Goal: Task Accomplishment & Management: Manage account settings

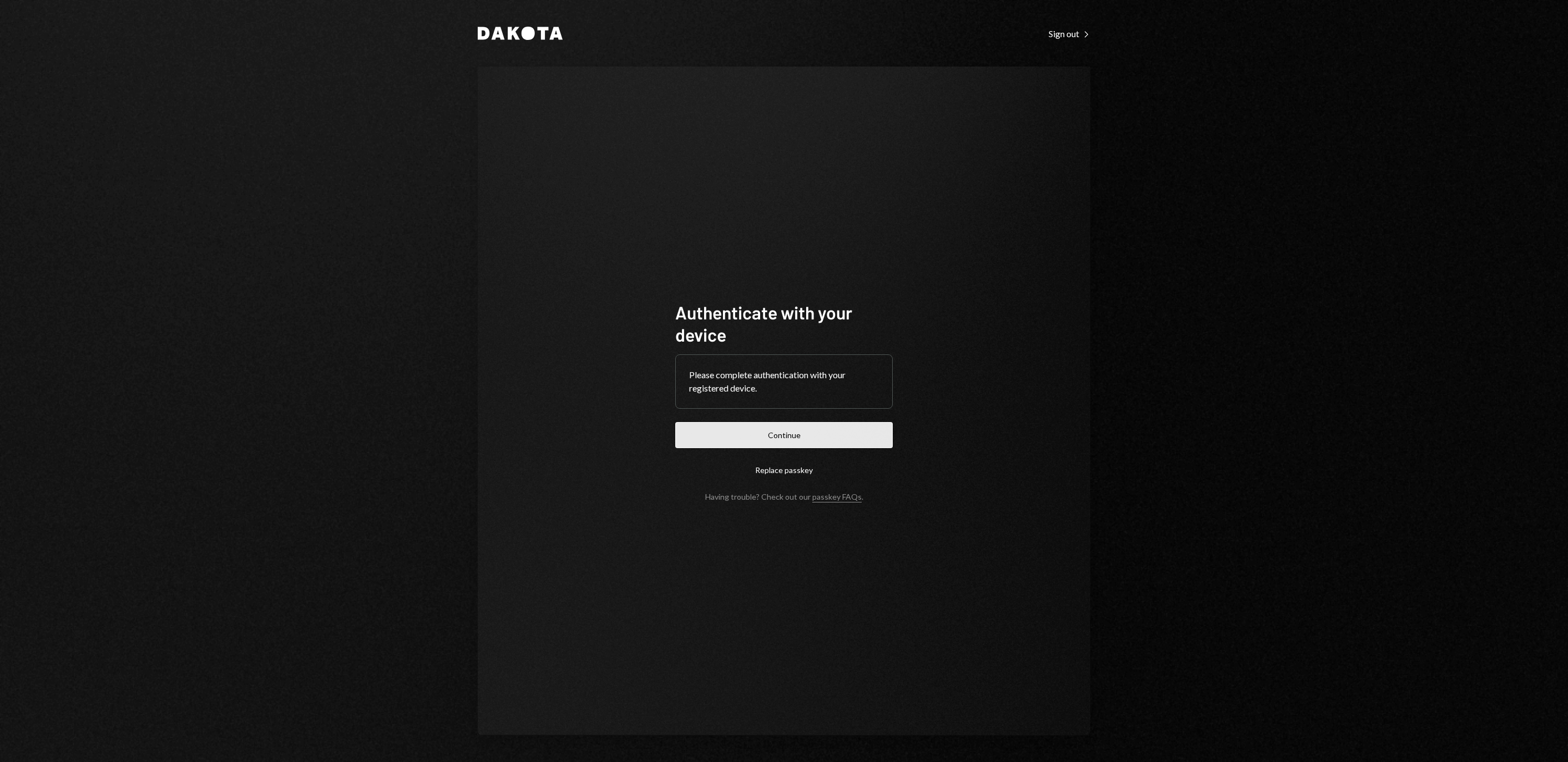
click at [802, 432] on button "Continue" at bounding box center [783, 435] width 217 height 26
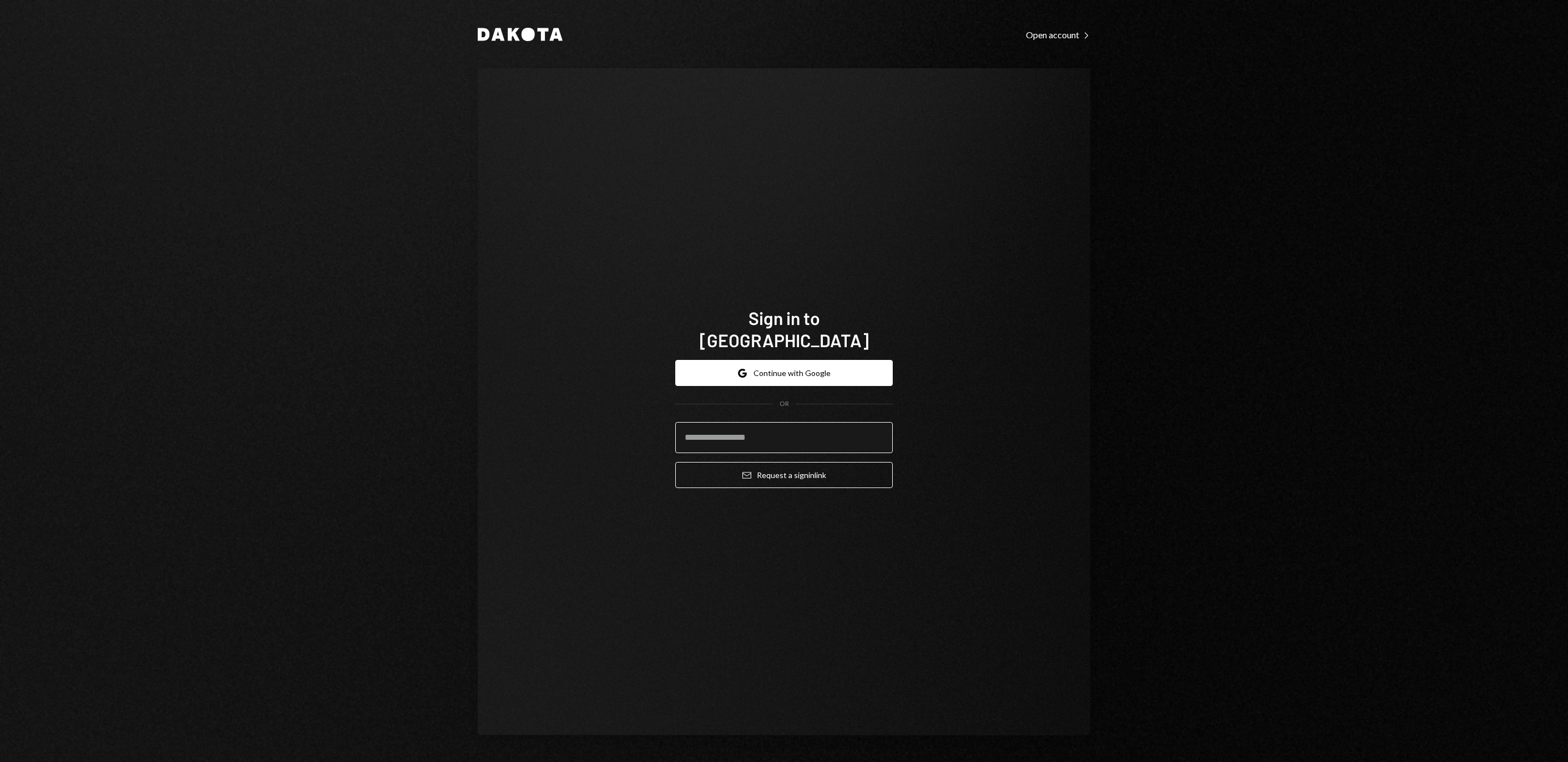
click at [750, 428] on input "email" at bounding box center [783, 438] width 217 height 31
type input "**********"
click at [784, 468] on button "Email Request a sign in link" at bounding box center [783, 475] width 217 height 26
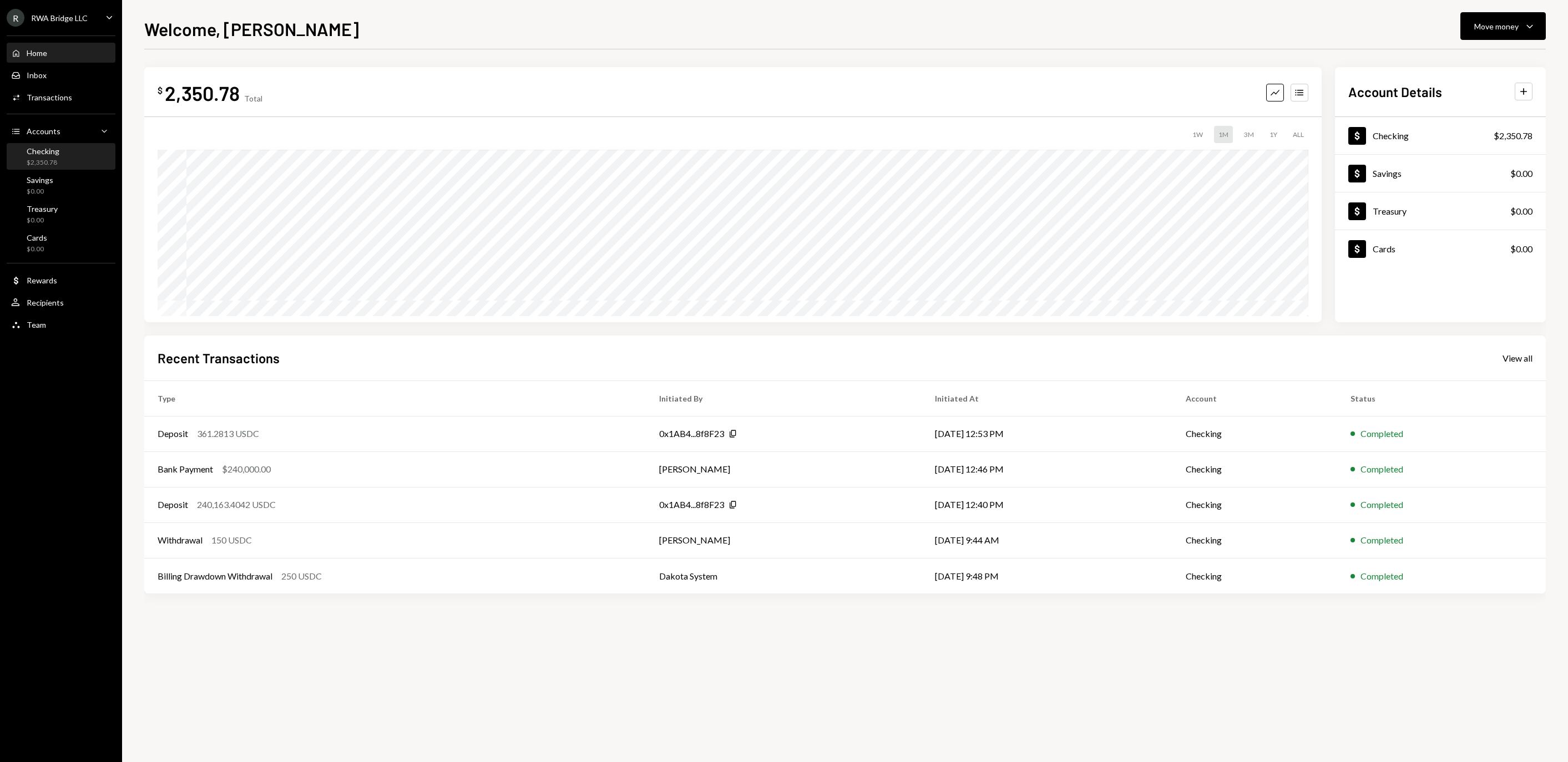
click at [79, 167] on div "Checking $2,350.78" at bounding box center [61, 157] width 100 height 21
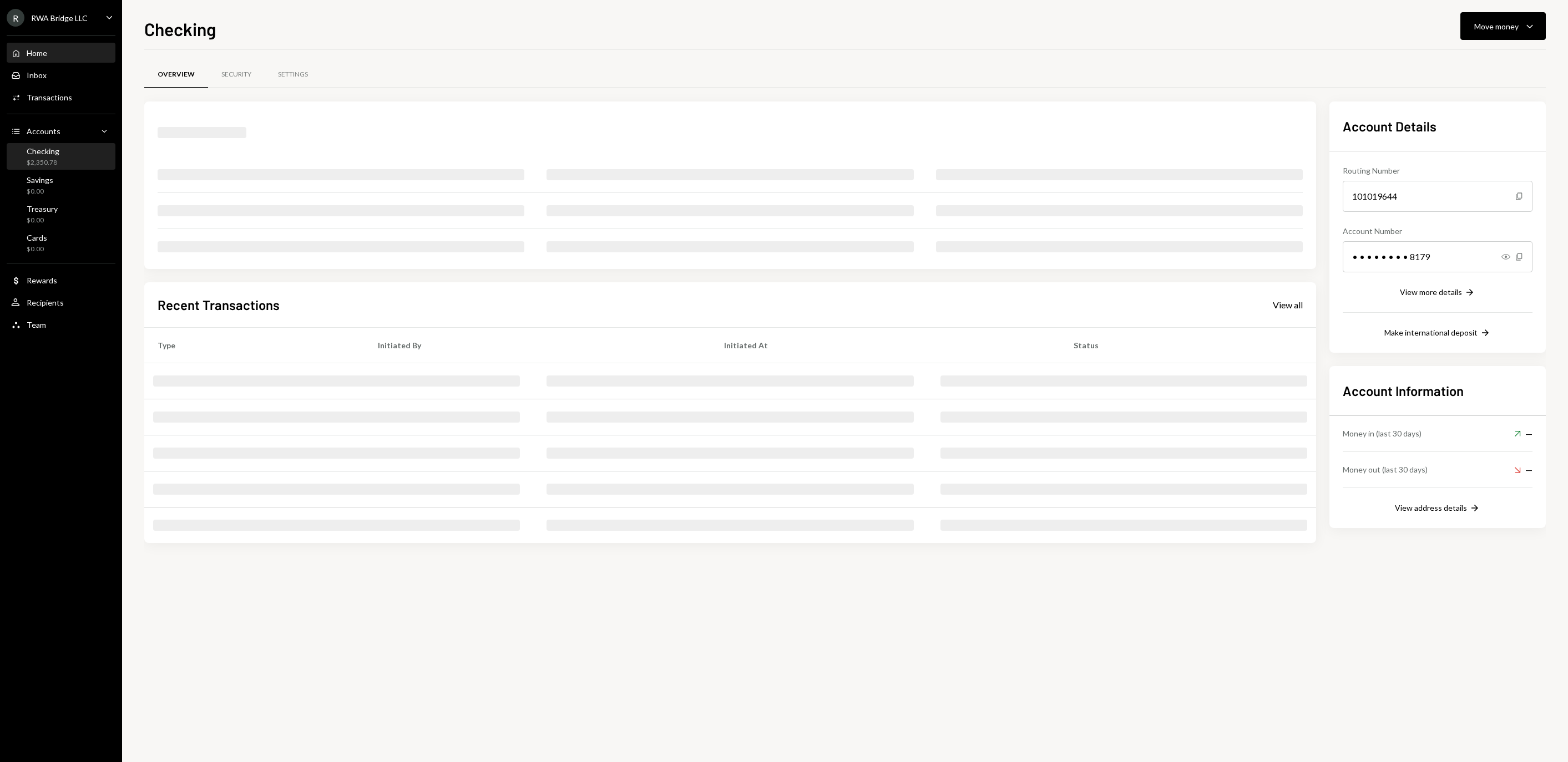
click at [66, 57] on div "Home Home" at bounding box center [61, 53] width 100 height 10
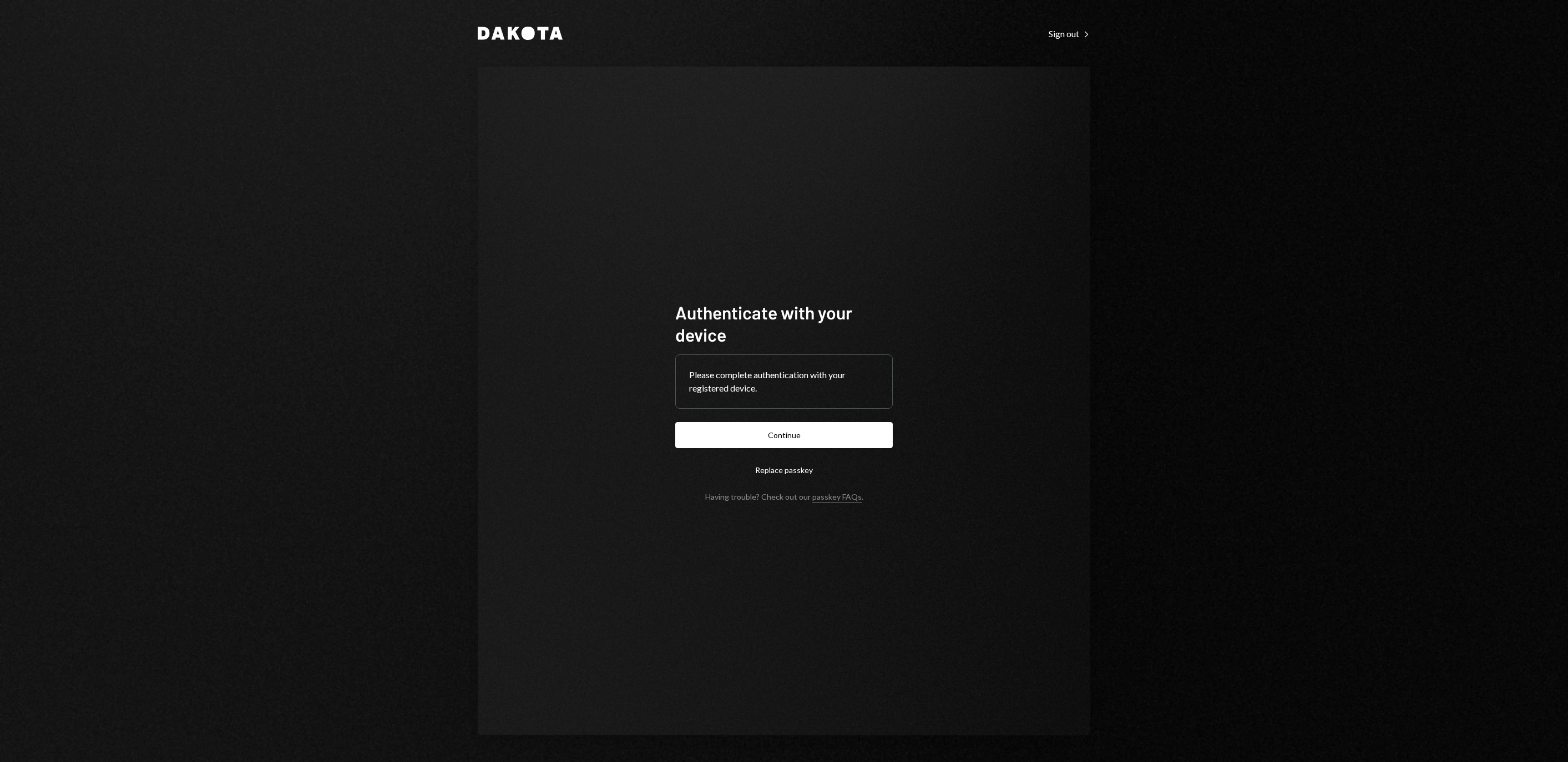
click at [887, 430] on button "Continue" at bounding box center [783, 435] width 217 height 26
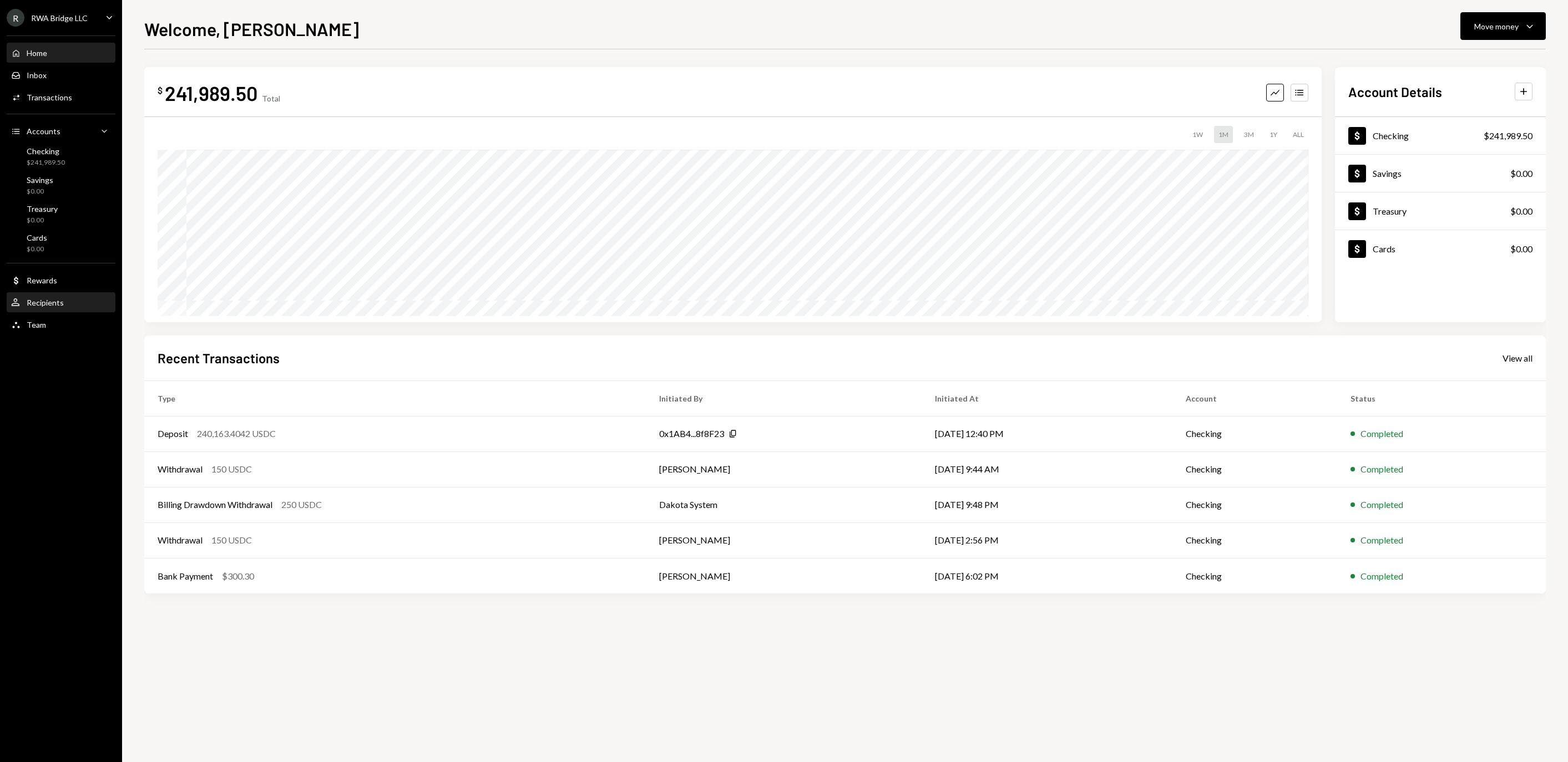
click at [46, 307] on div "Recipients" at bounding box center [45, 302] width 37 height 9
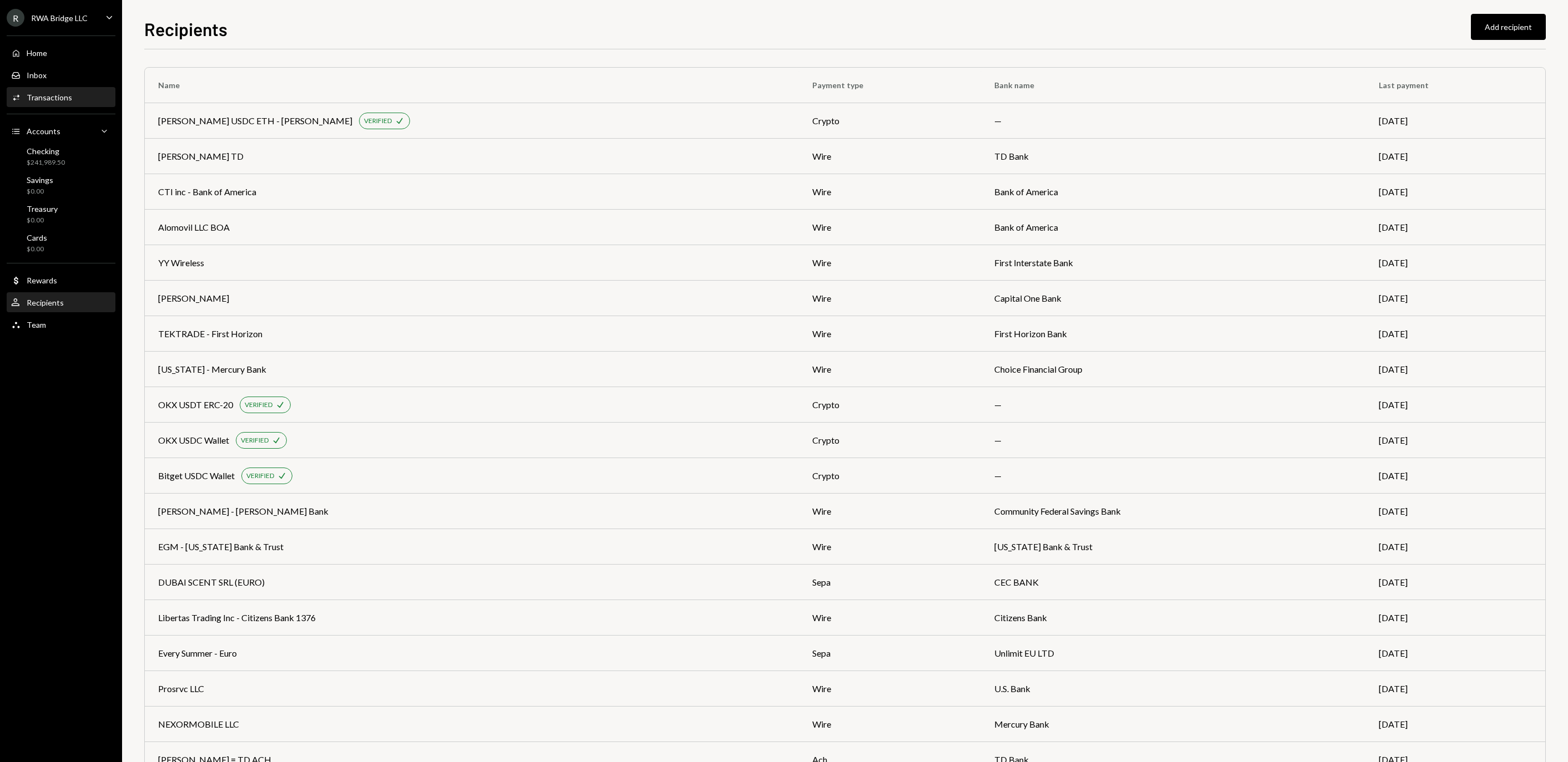
click at [72, 99] on div "Transactions" at bounding box center [49, 97] width 46 height 9
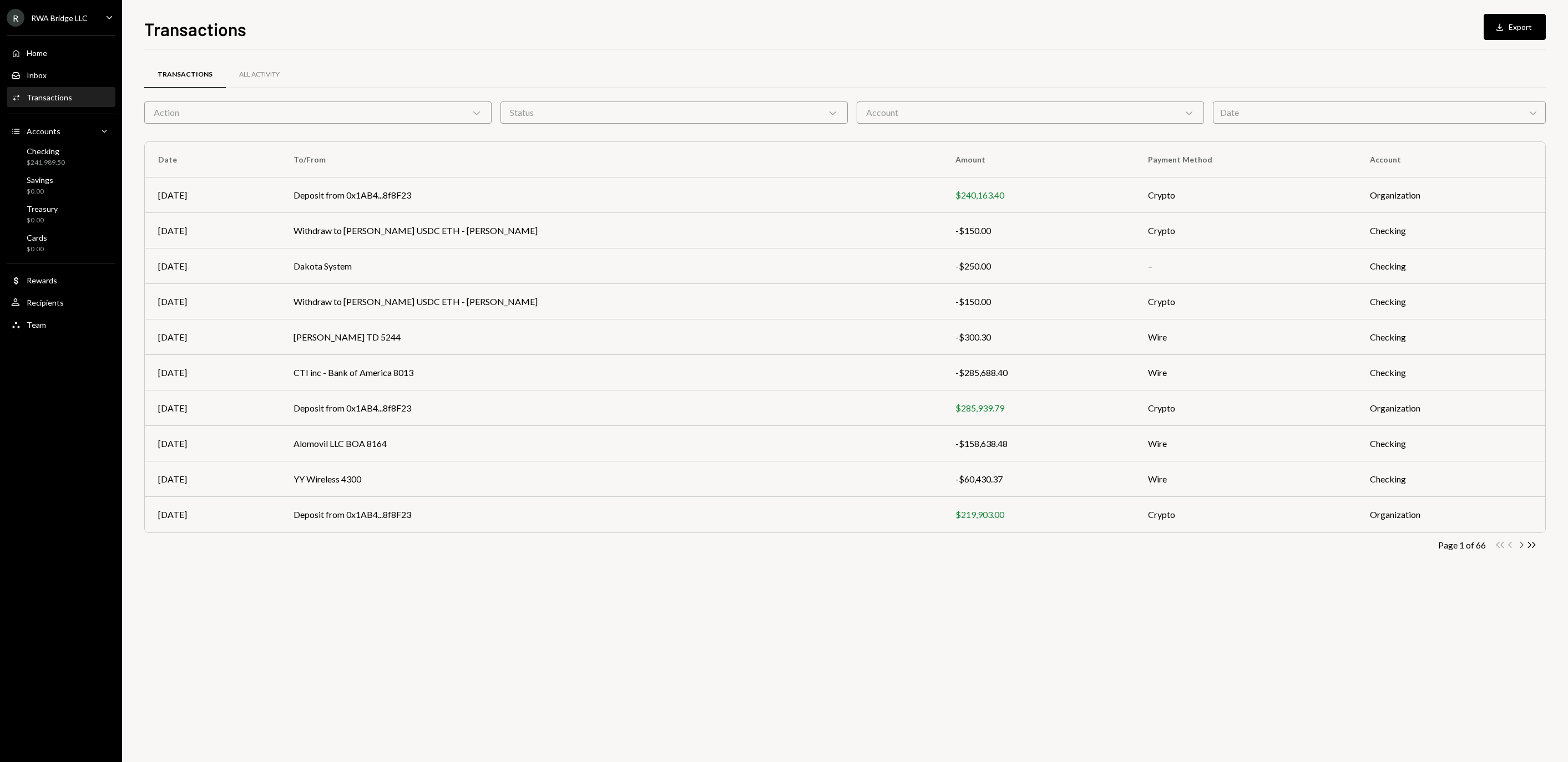
click at [1517, 548] on icon "Chevron Right" at bounding box center [1521, 545] width 10 height 10
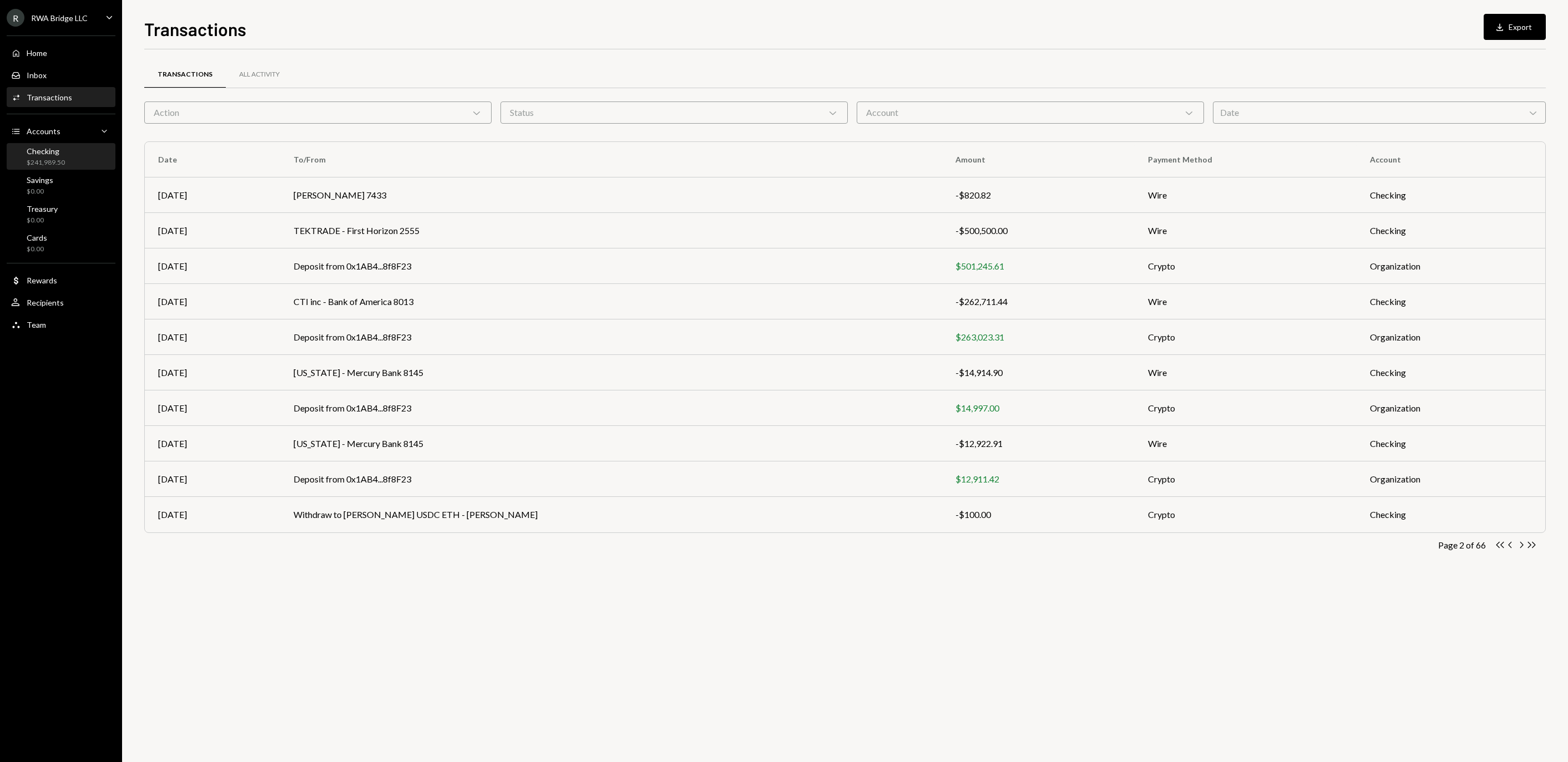
click at [57, 156] on div "Checking" at bounding box center [46, 151] width 38 height 9
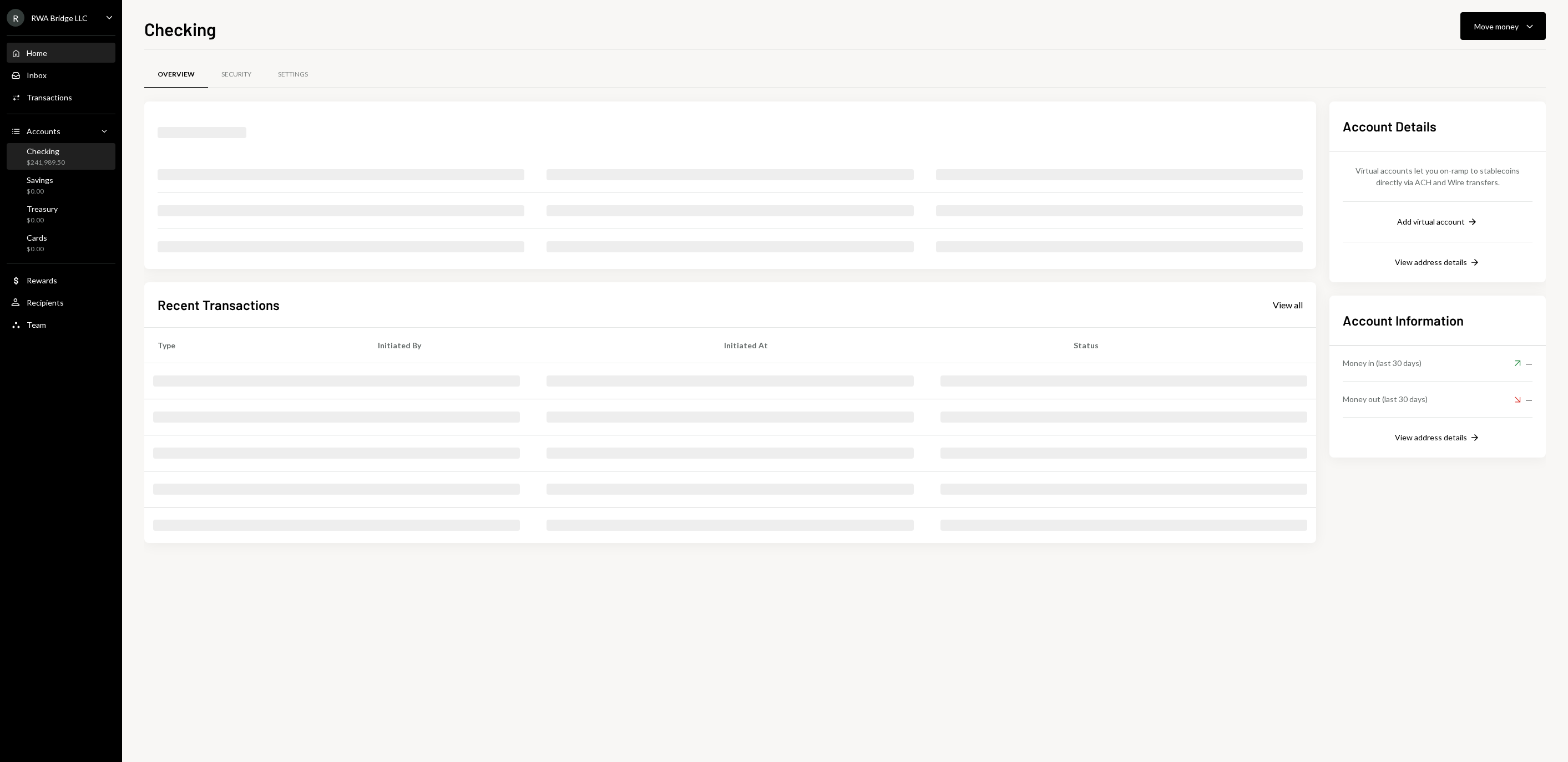
click at [47, 58] on div "Home" at bounding box center [37, 52] width 21 height 9
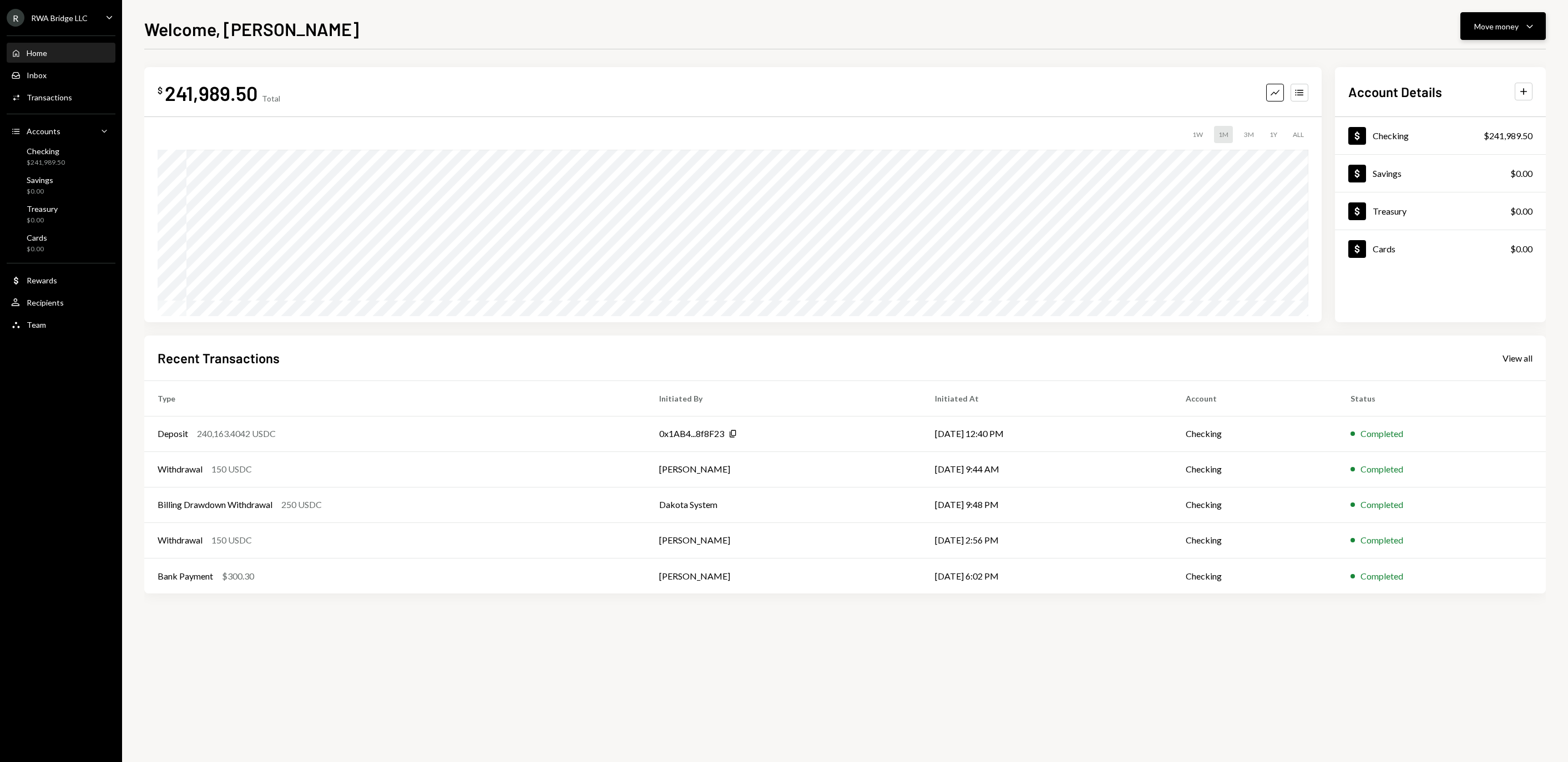
click at [1497, 26] on div "Move money" at bounding box center [1496, 26] width 44 height 12
click at [1467, 61] on div "Send" at bounding box center [1494, 59] width 81 height 12
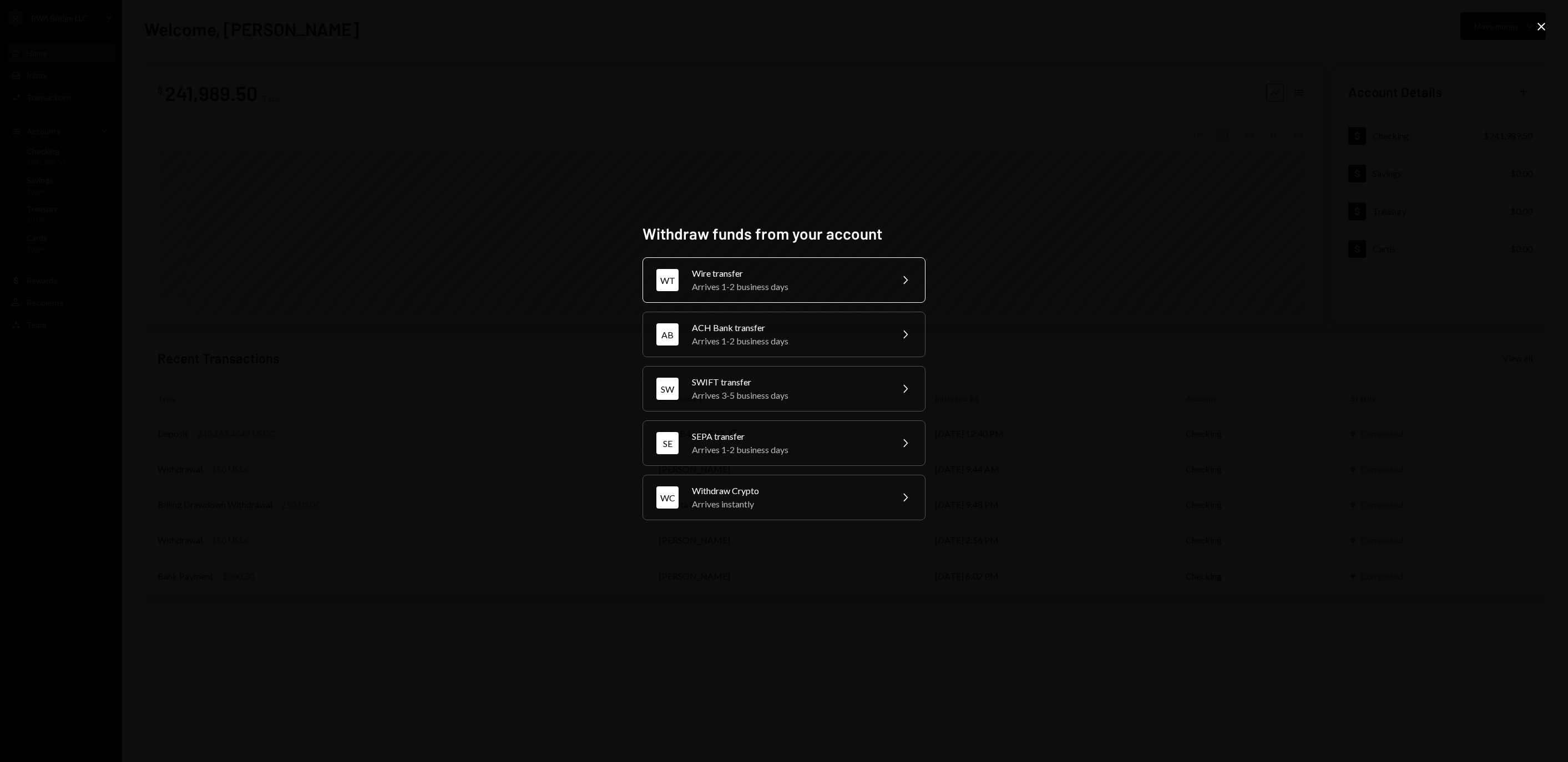
click at [814, 280] on div "Arrives 1-2 business days" at bounding box center [788, 287] width 193 height 13
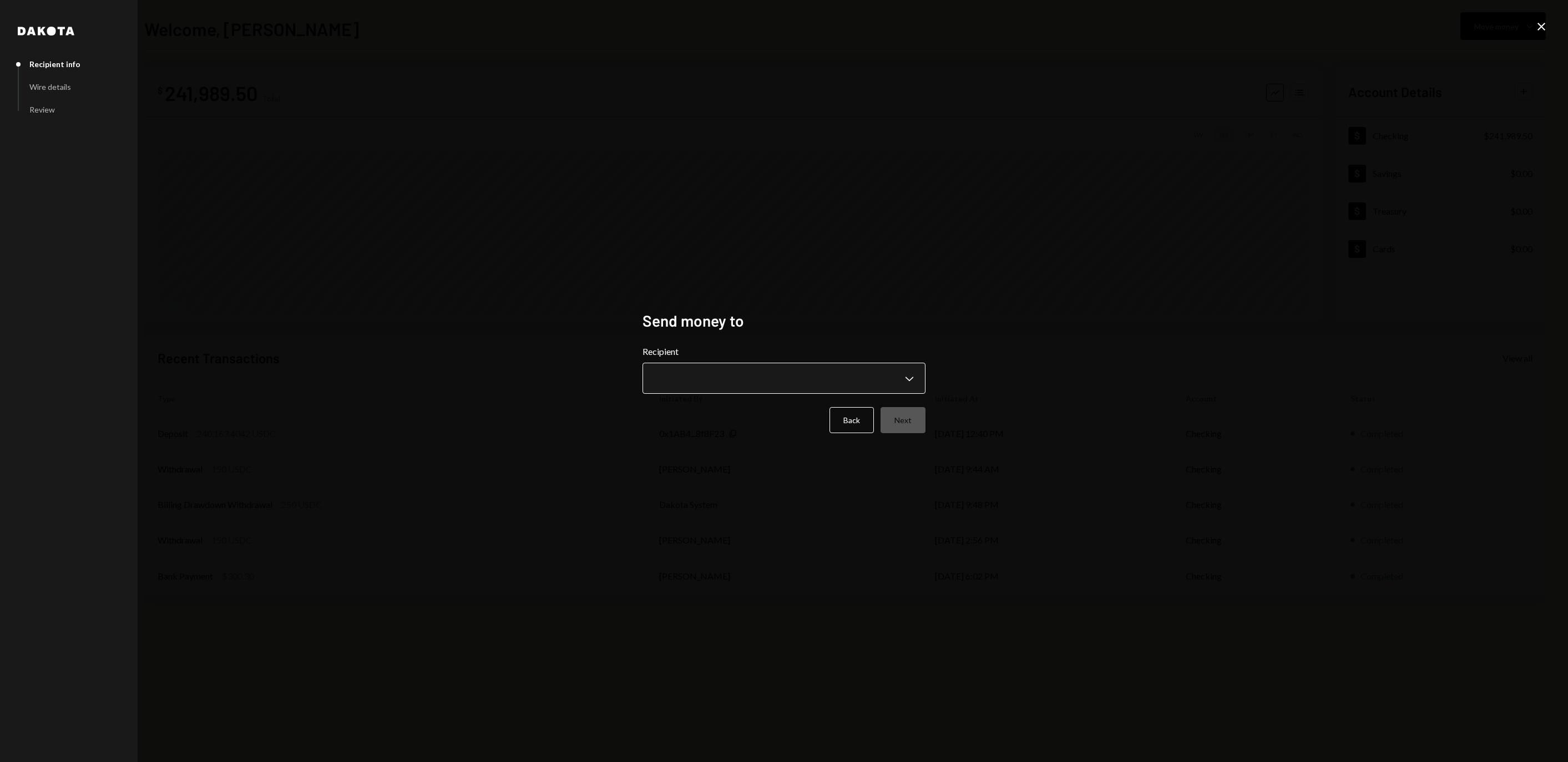
click at [716, 373] on body "**********" at bounding box center [784, 381] width 1568 height 762
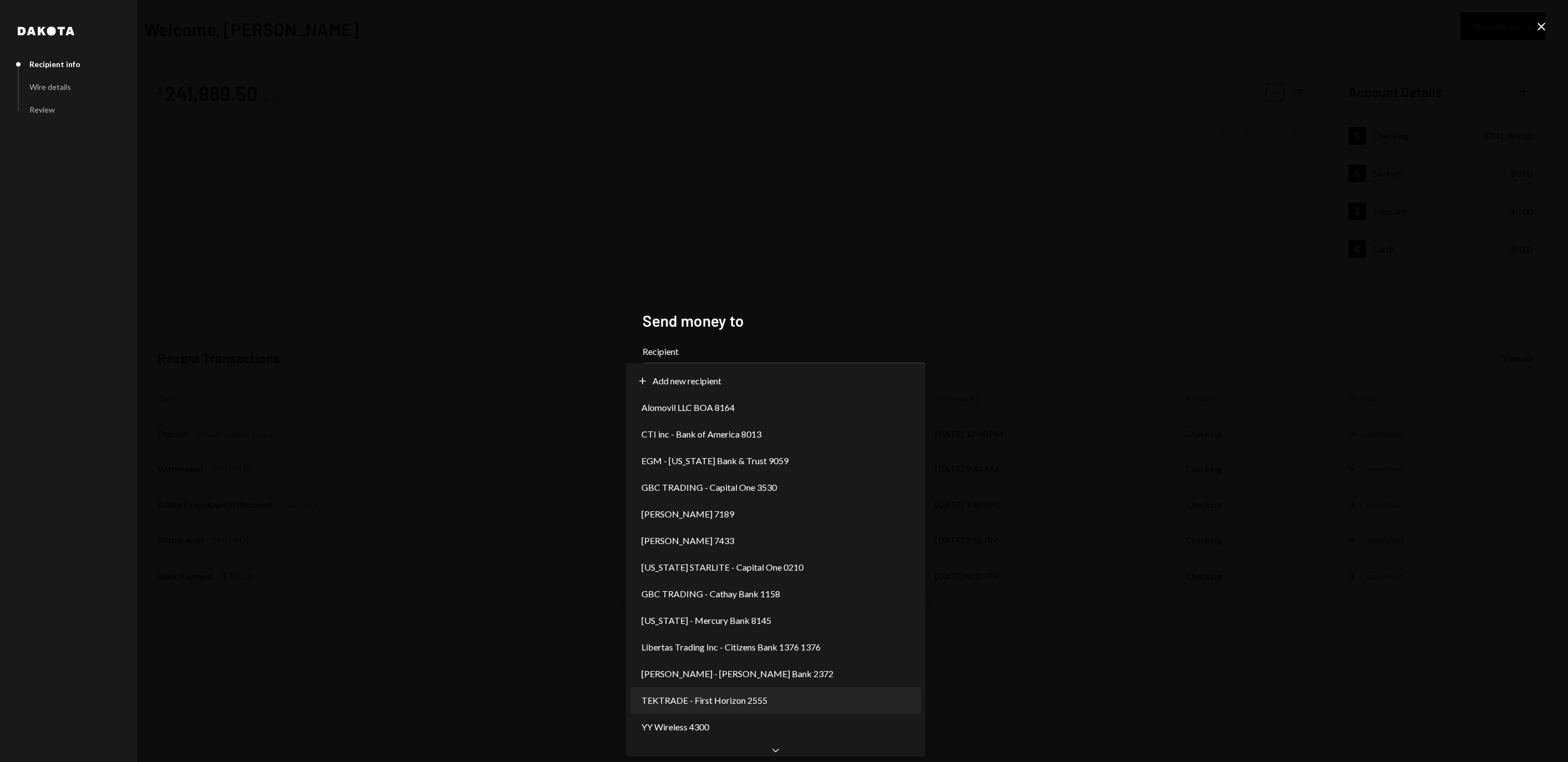
select select "**********"
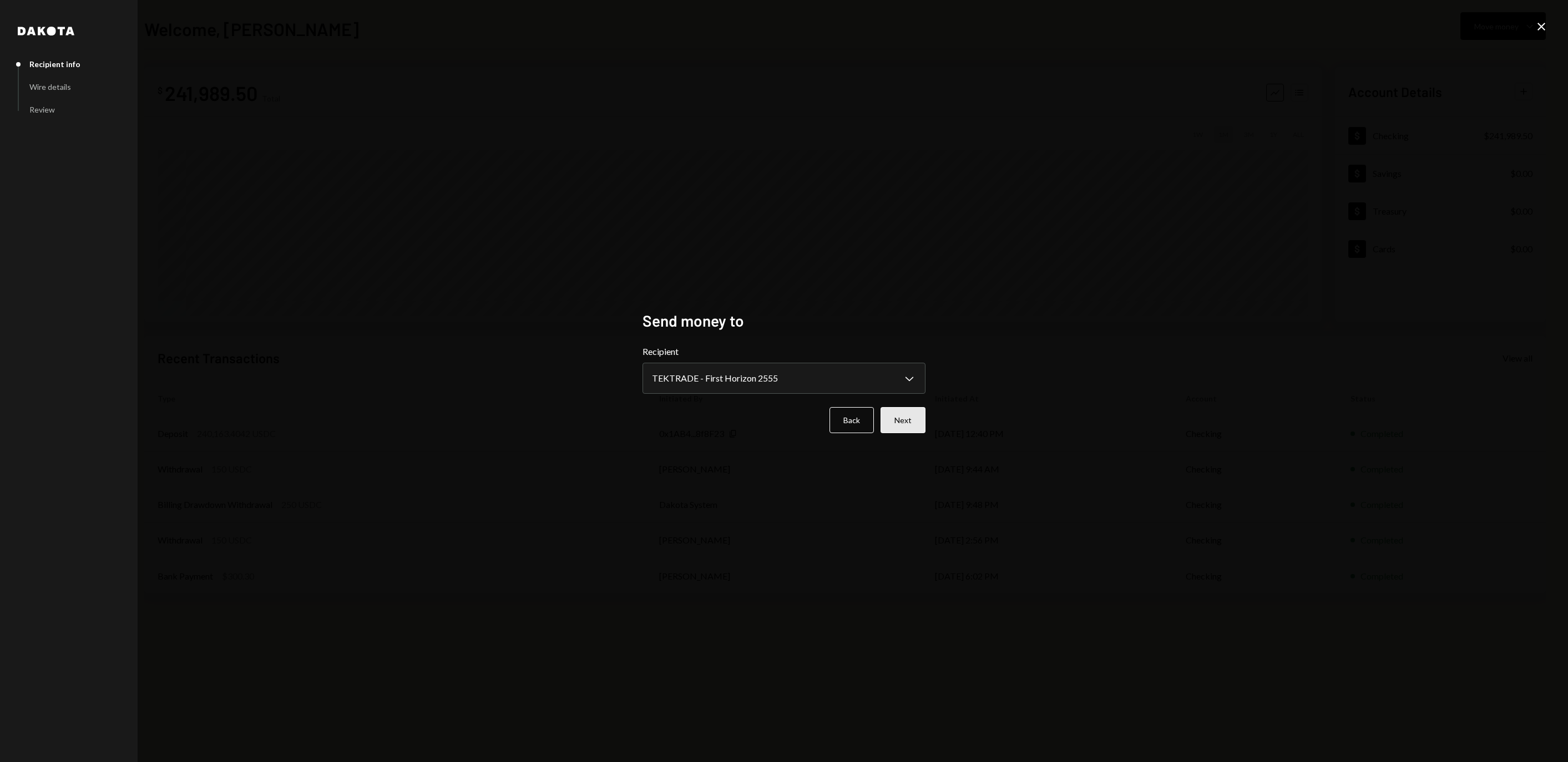
click at [908, 430] on button "Next" at bounding box center [903, 420] width 45 height 26
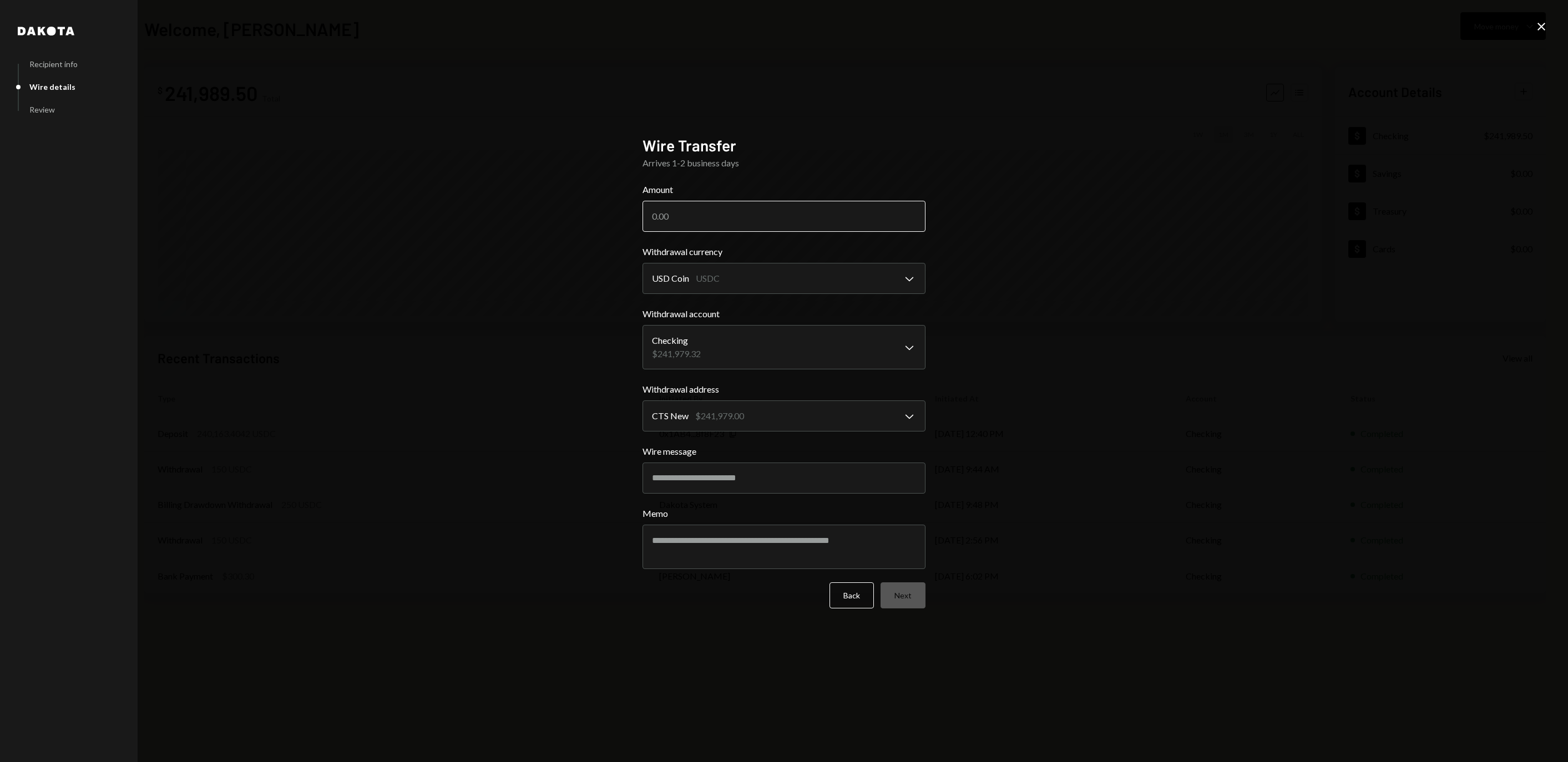
click at [767, 214] on input "Amount" at bounding box center [784, 216] width 283 height 31
type input "240000"
click at [1539, 26] on icon "Close" at bounding box center [1541, 27] width 13 height 13
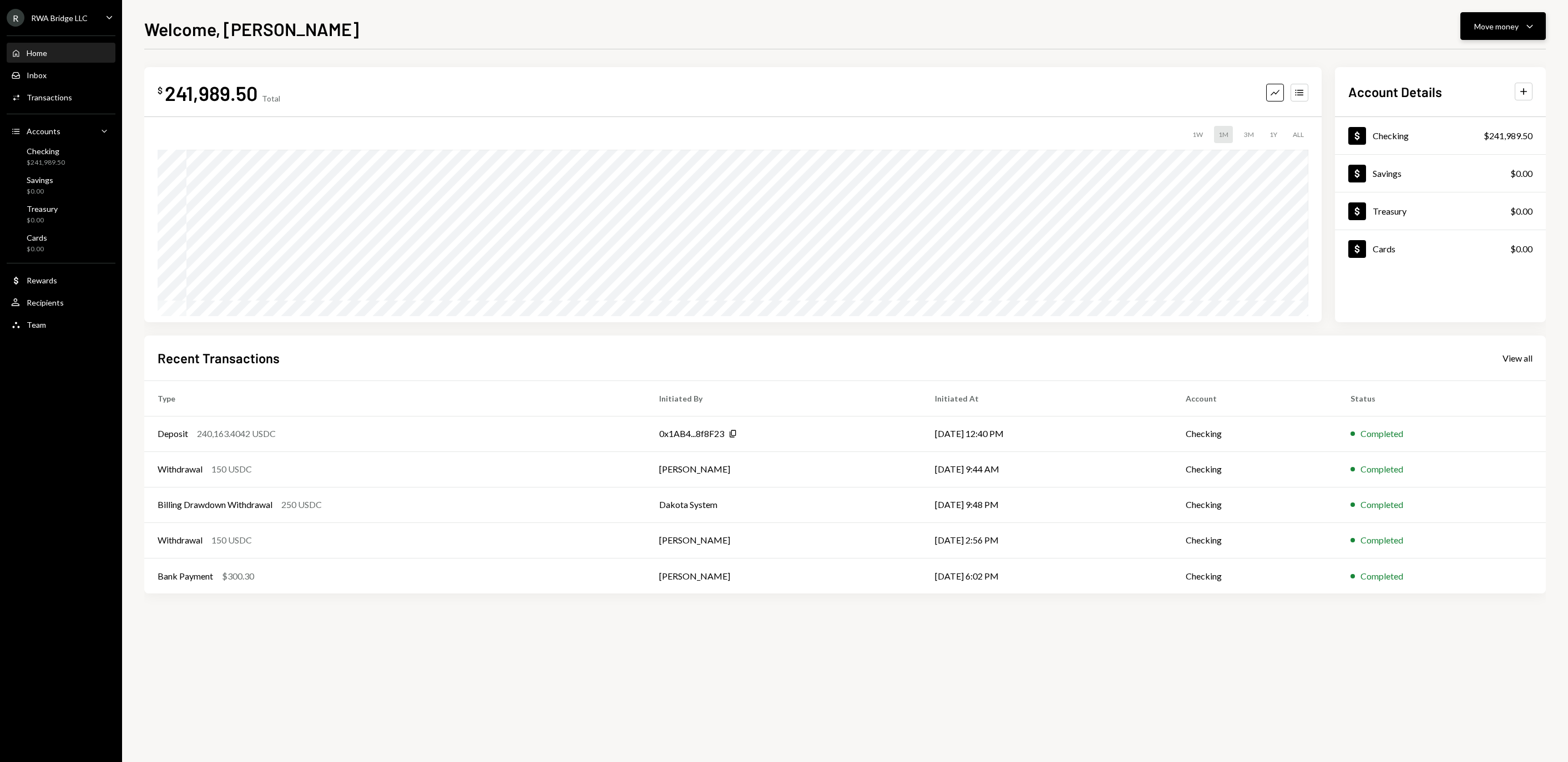
click at [1480, 26] on div "Move money" at bounding box center [1496, 26] width 44 height 12
click at [1472, 49] on div "Withdraw Send" at bounding box center [1486, 59] width 111 height 25
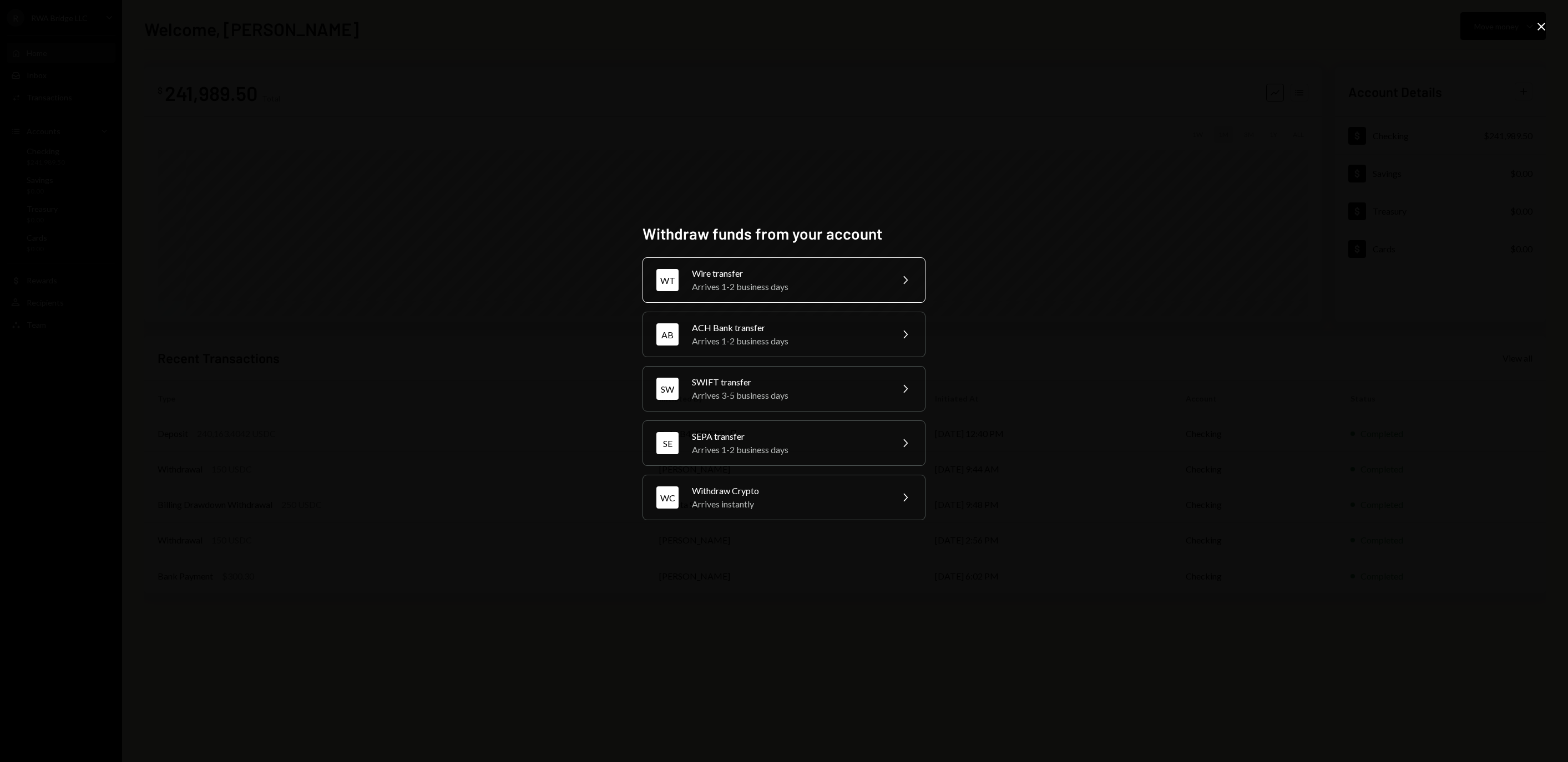
click at [856, 267] on div "Wire transfer" at bounding box center [788, 273] width 193 height 13
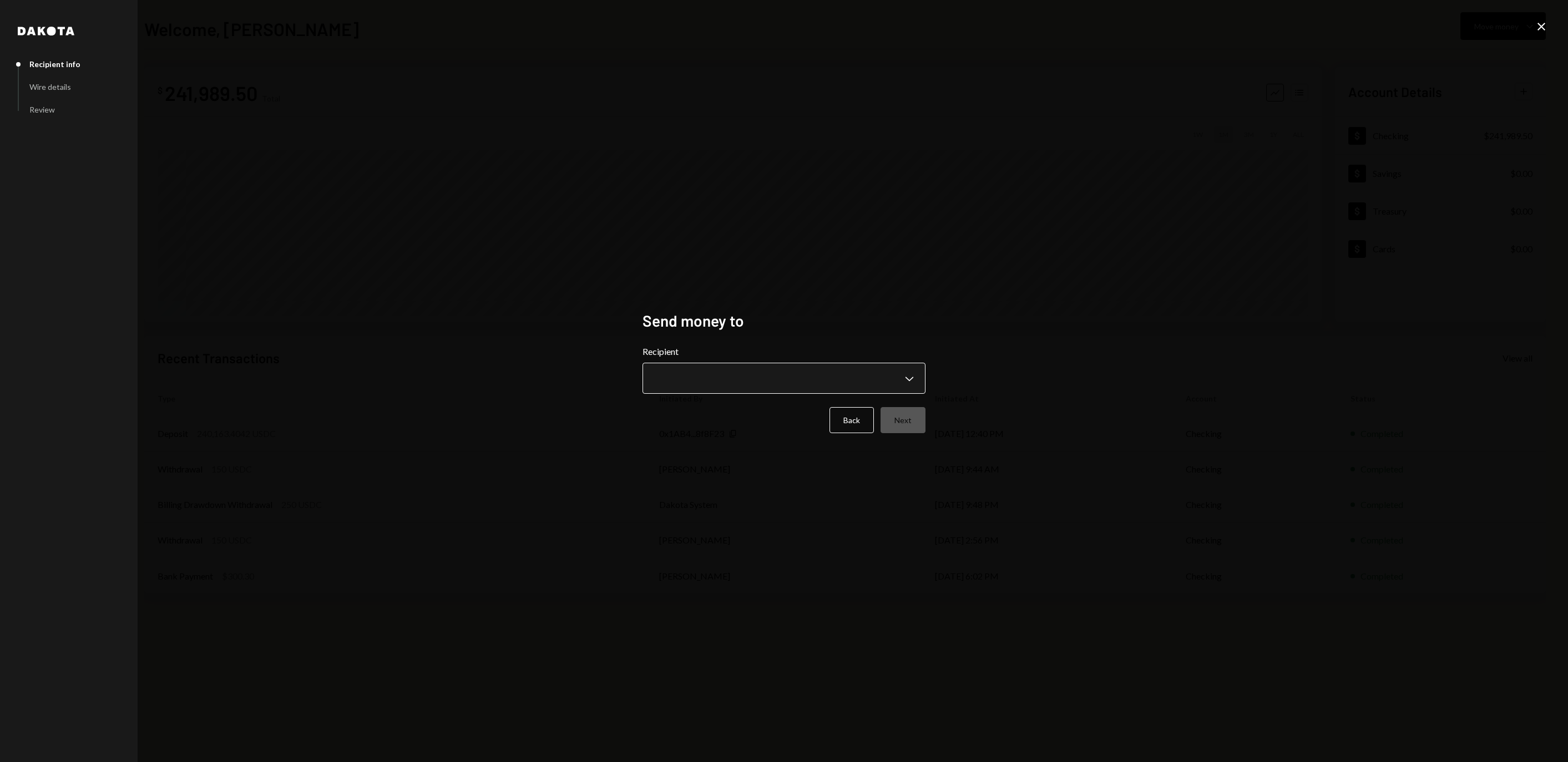
click at [790, 382] on body "**********" at bounding box center [784, 381] width 1568 height 762
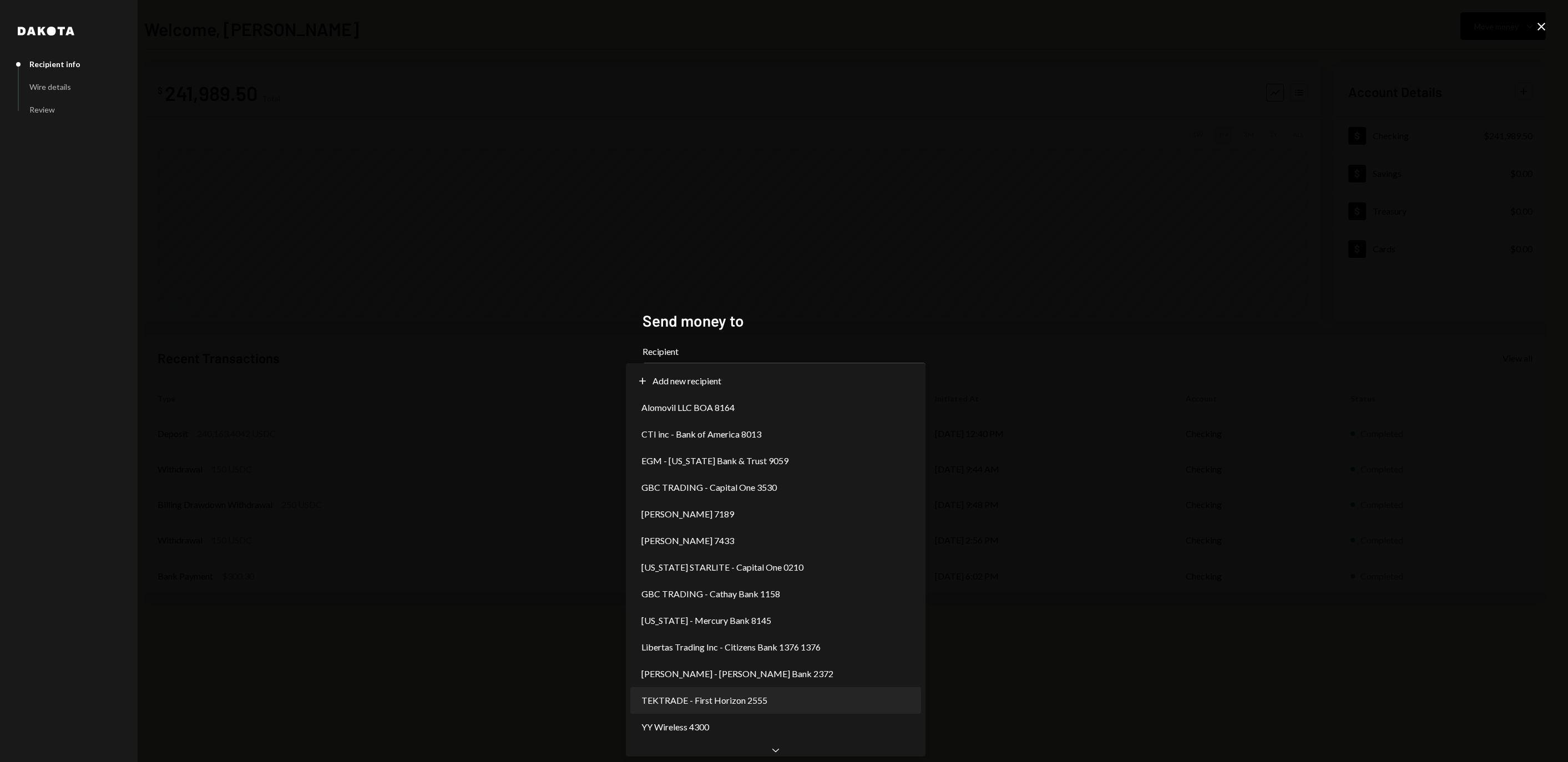
select select "**********"
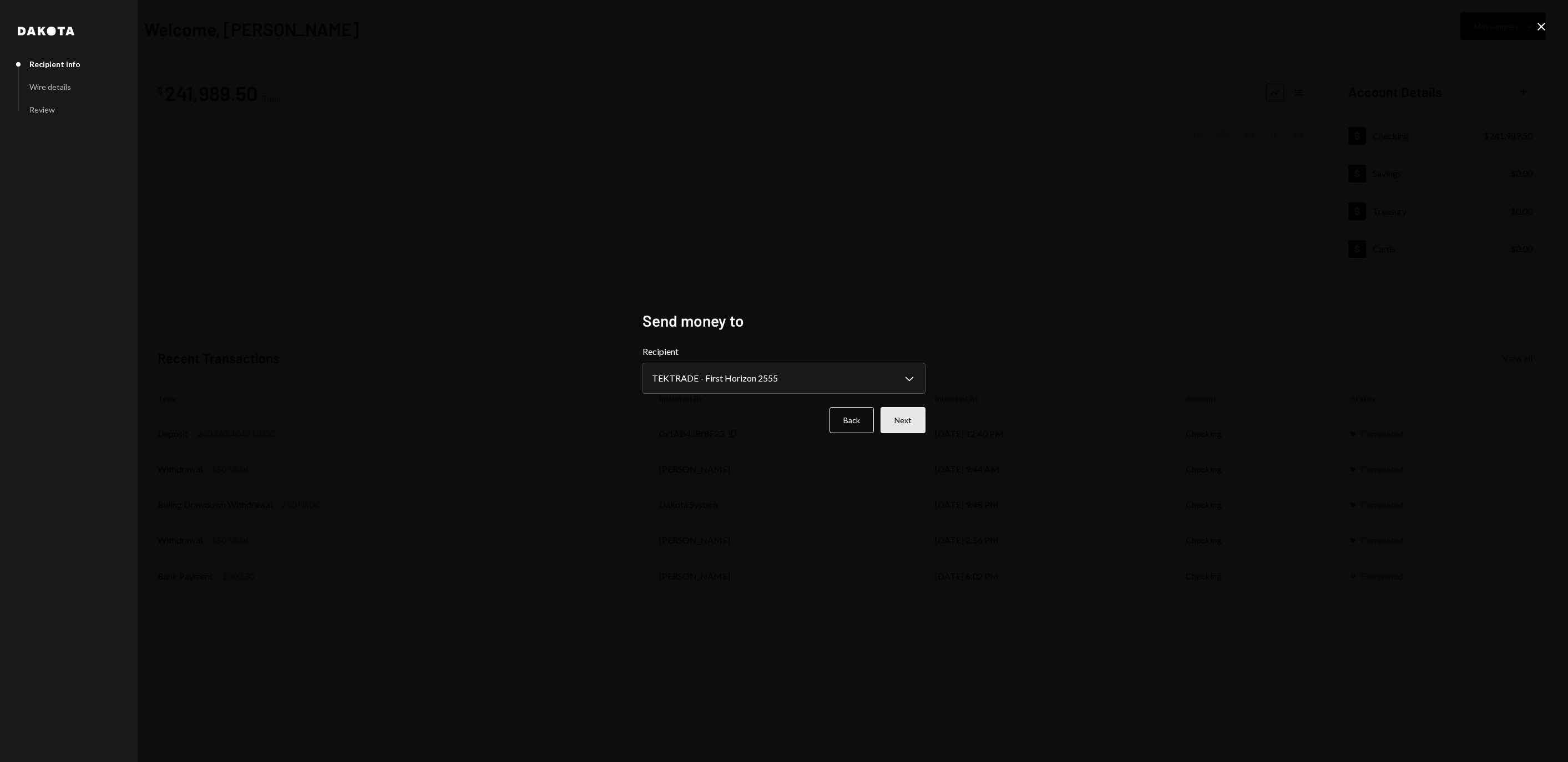
click at [911, 427] on button "Next" at bounding box center [903, 420] width 45 height 26
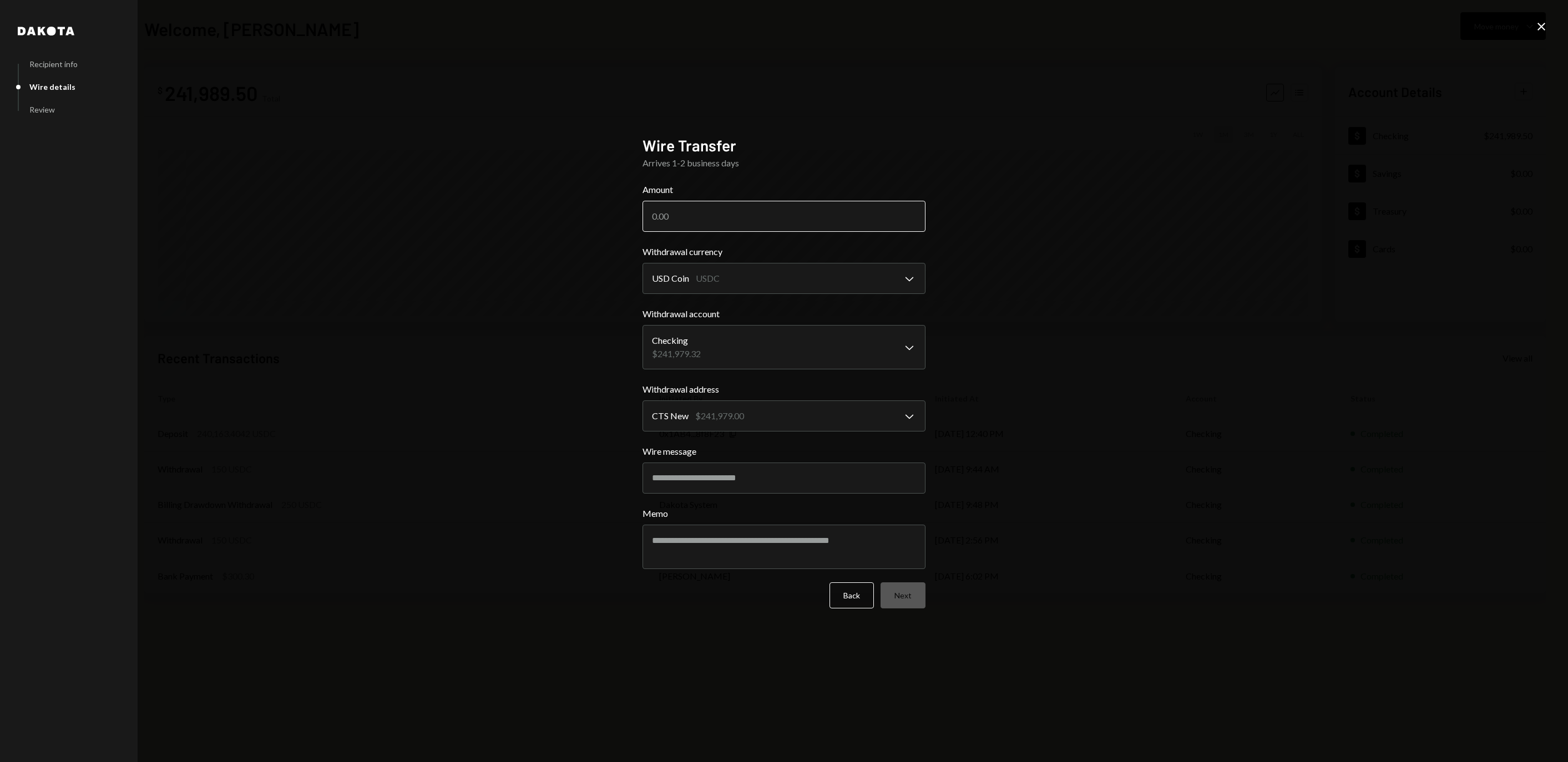
click at [842, 209] on input "Amount" at bounding box center [784, 216] width 283 height 31
type input "240000"
click at [984, 265] on div "**********" at bounding box center [784, 381] width 1568 height 762
click at [908, 599] on button "Next" at bounding box center [903, 595] width 45 height 26
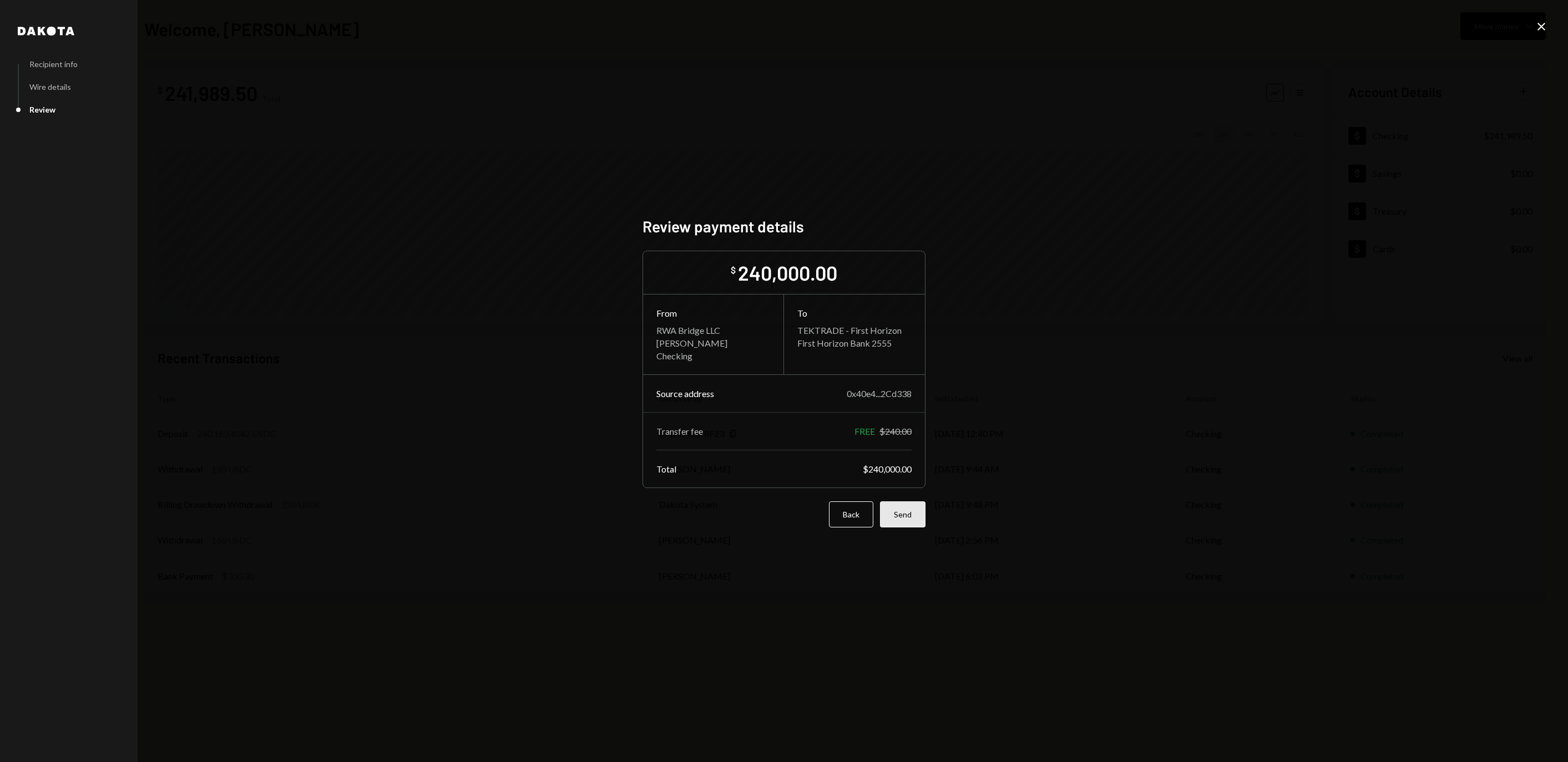
click at [909, 522] on button "Send" at bounding box center [903, 514] width 46 height 26
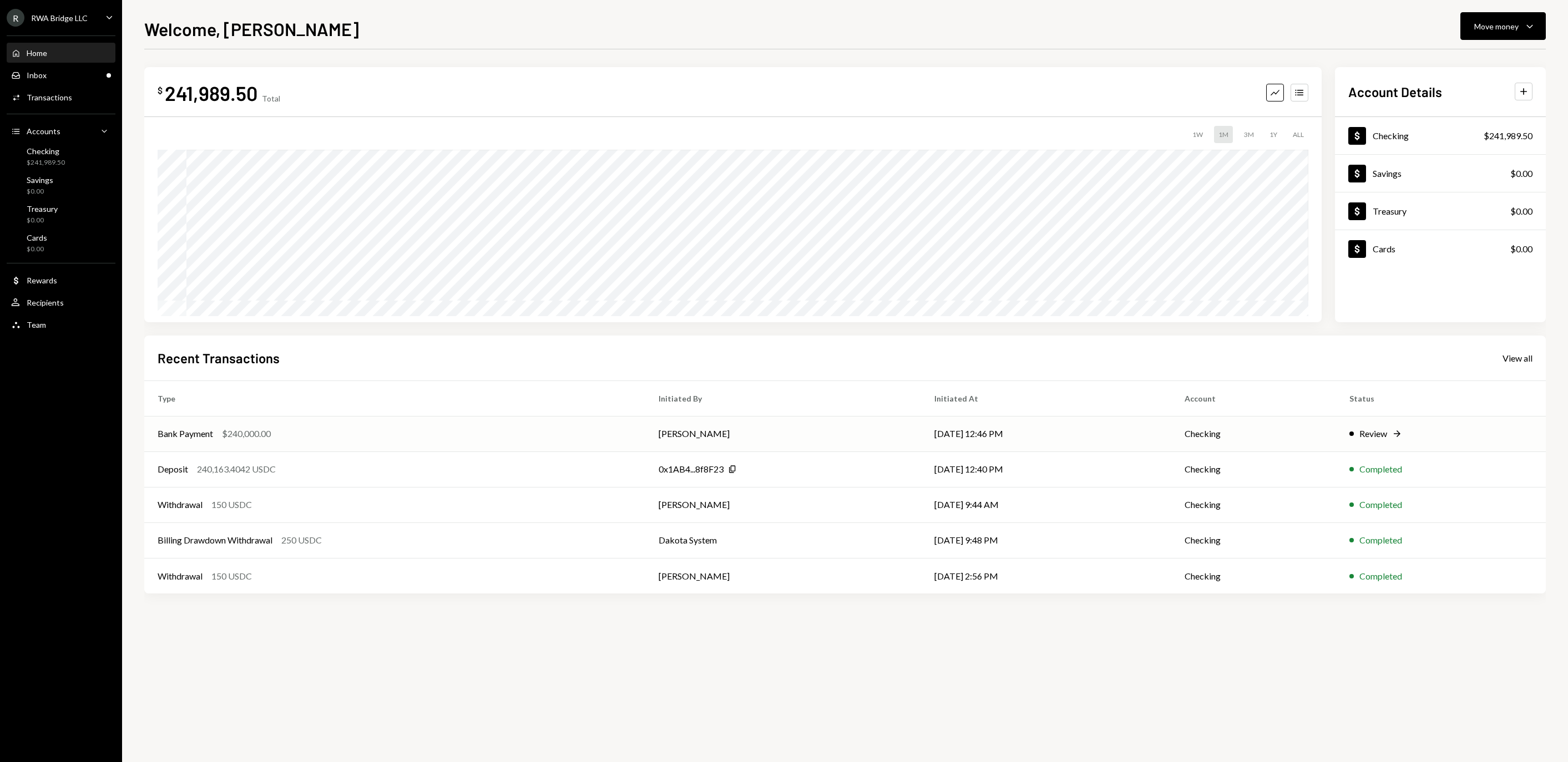
click at [787, 430] on td "[PERSON_NAME]" at bounding box center [783, 434] width 275 height 35
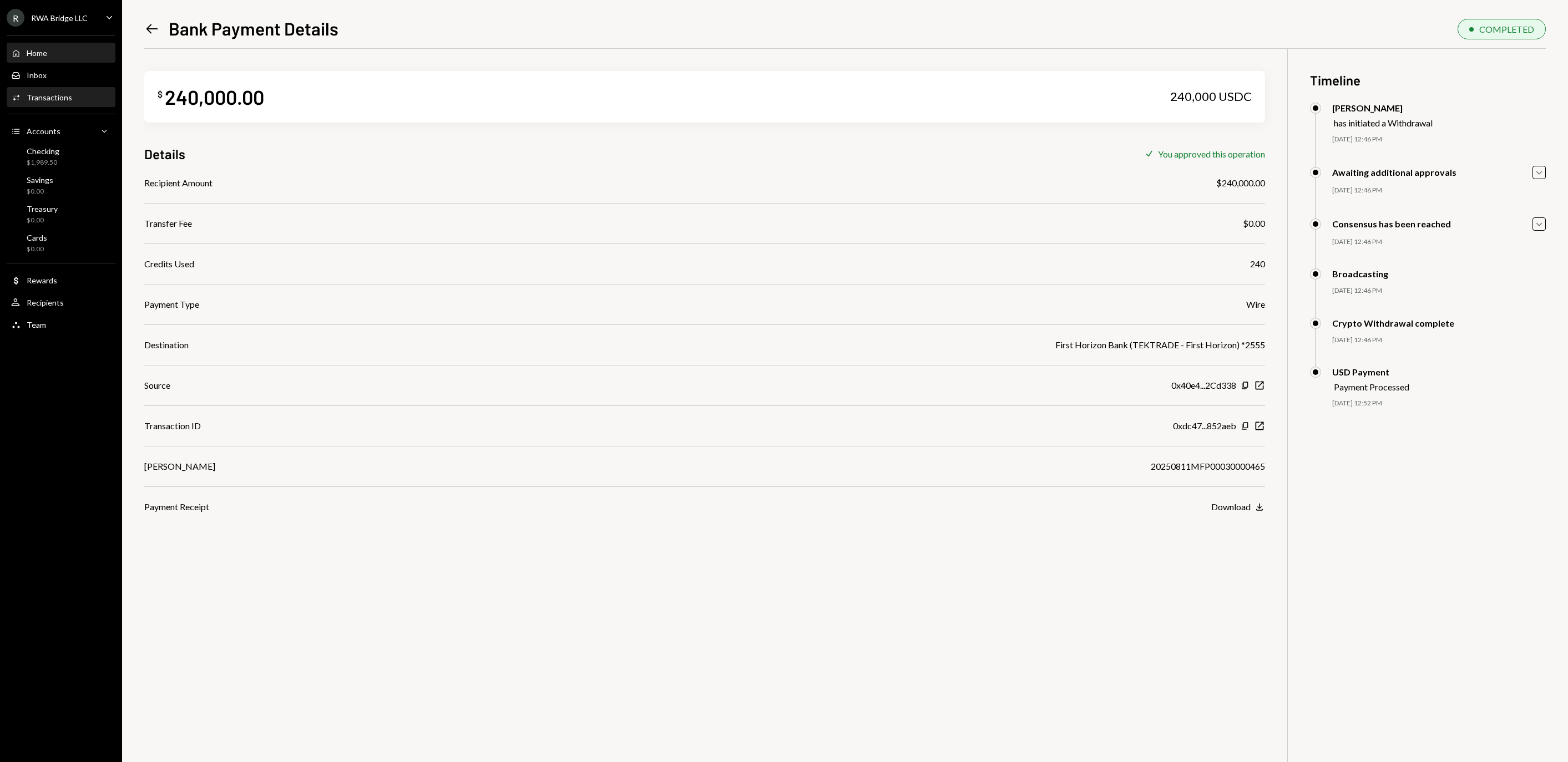
click at [54, 54] on div "Home Home" at bounding box center [61, 53] width 100 height 10
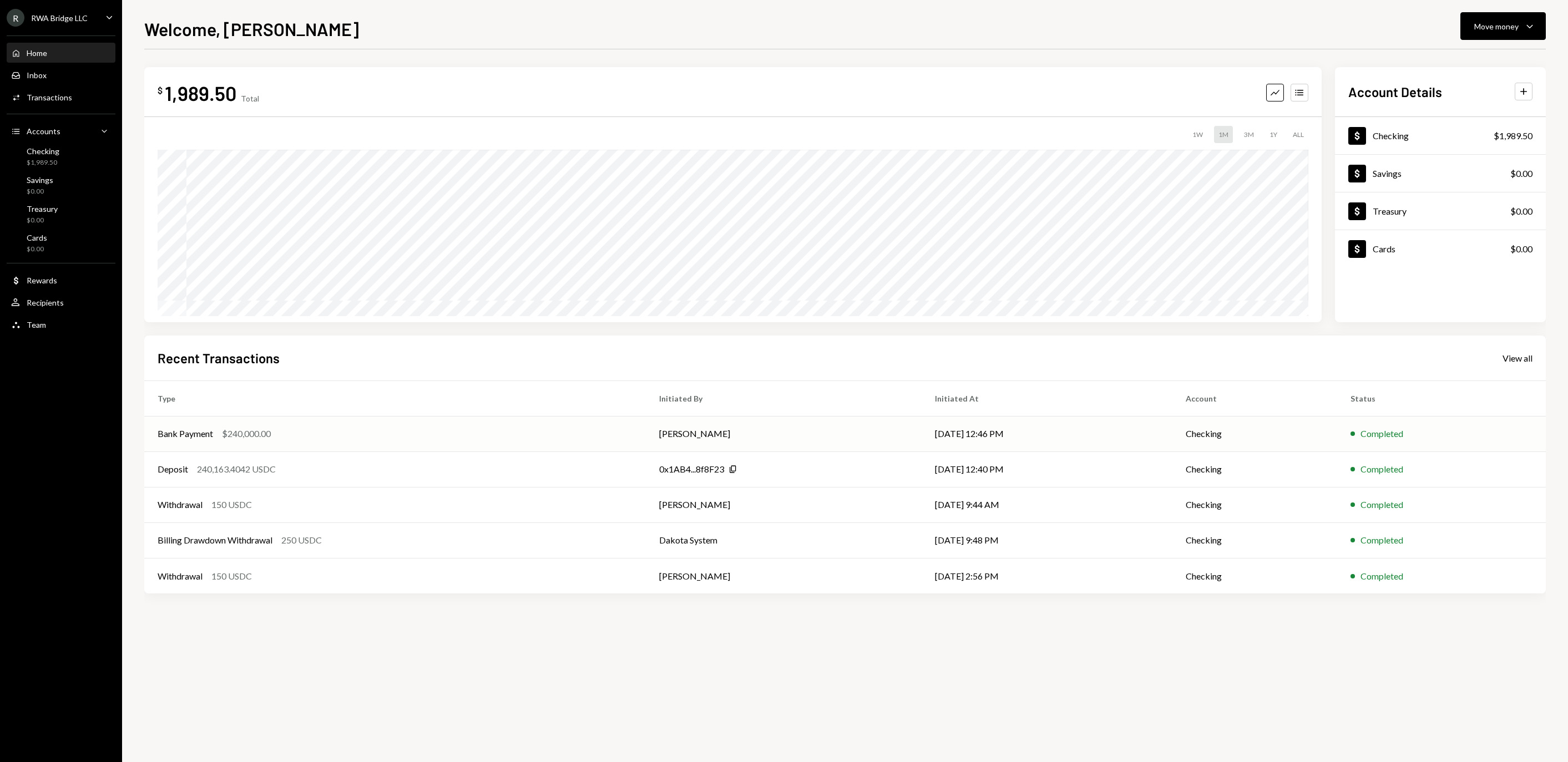
click at [691, 423] on td "[PERSON_NAME]" at bounding box center [783, 434] width 276 height 35
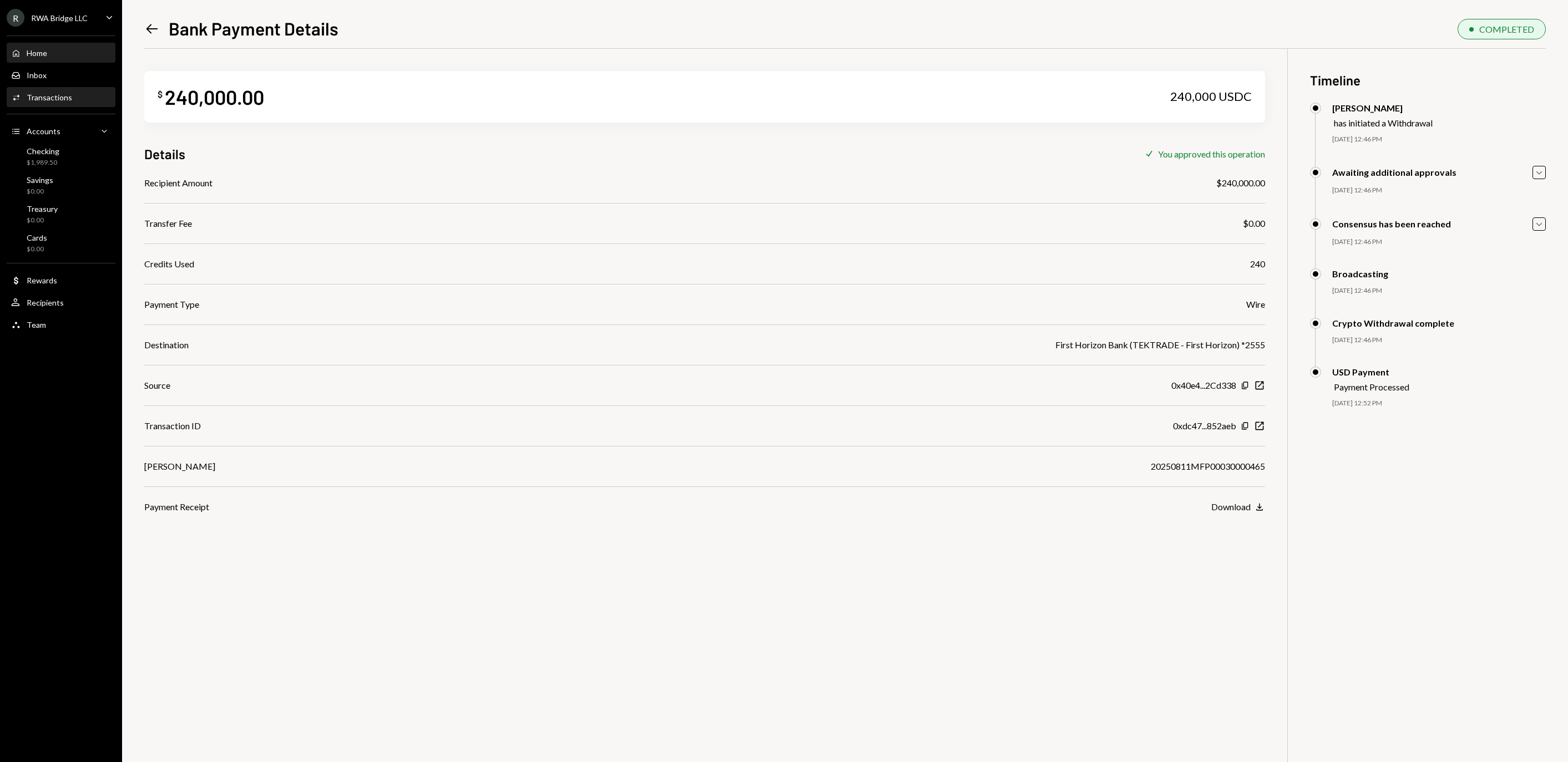
click at [81, 54] on div "Home Home" at bounding box center [61, 53] width 100 height 10
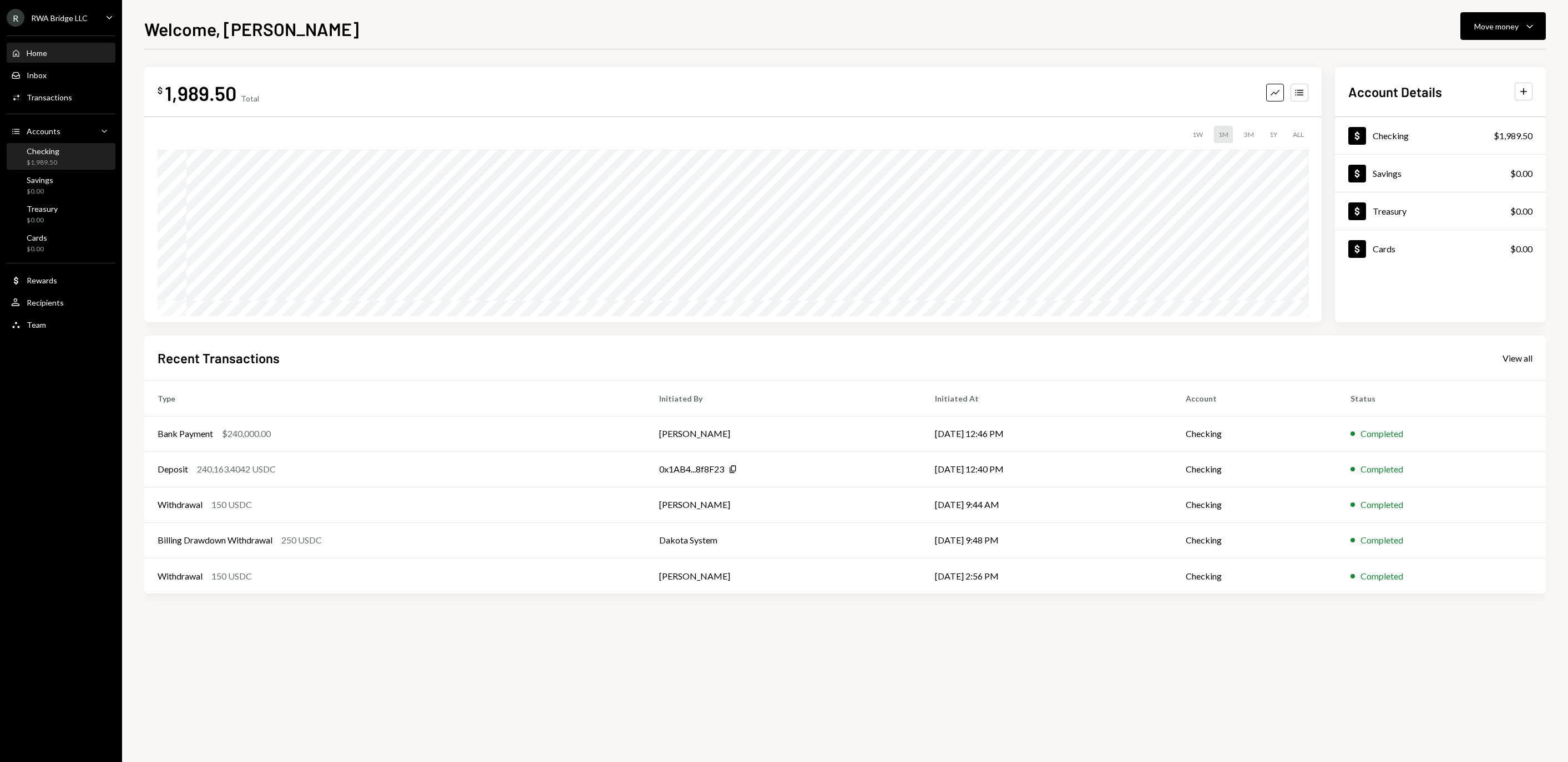
click at [22, 163] on div "Checking $1,989.50" at bounding box center [35, 157] width 48 height 21
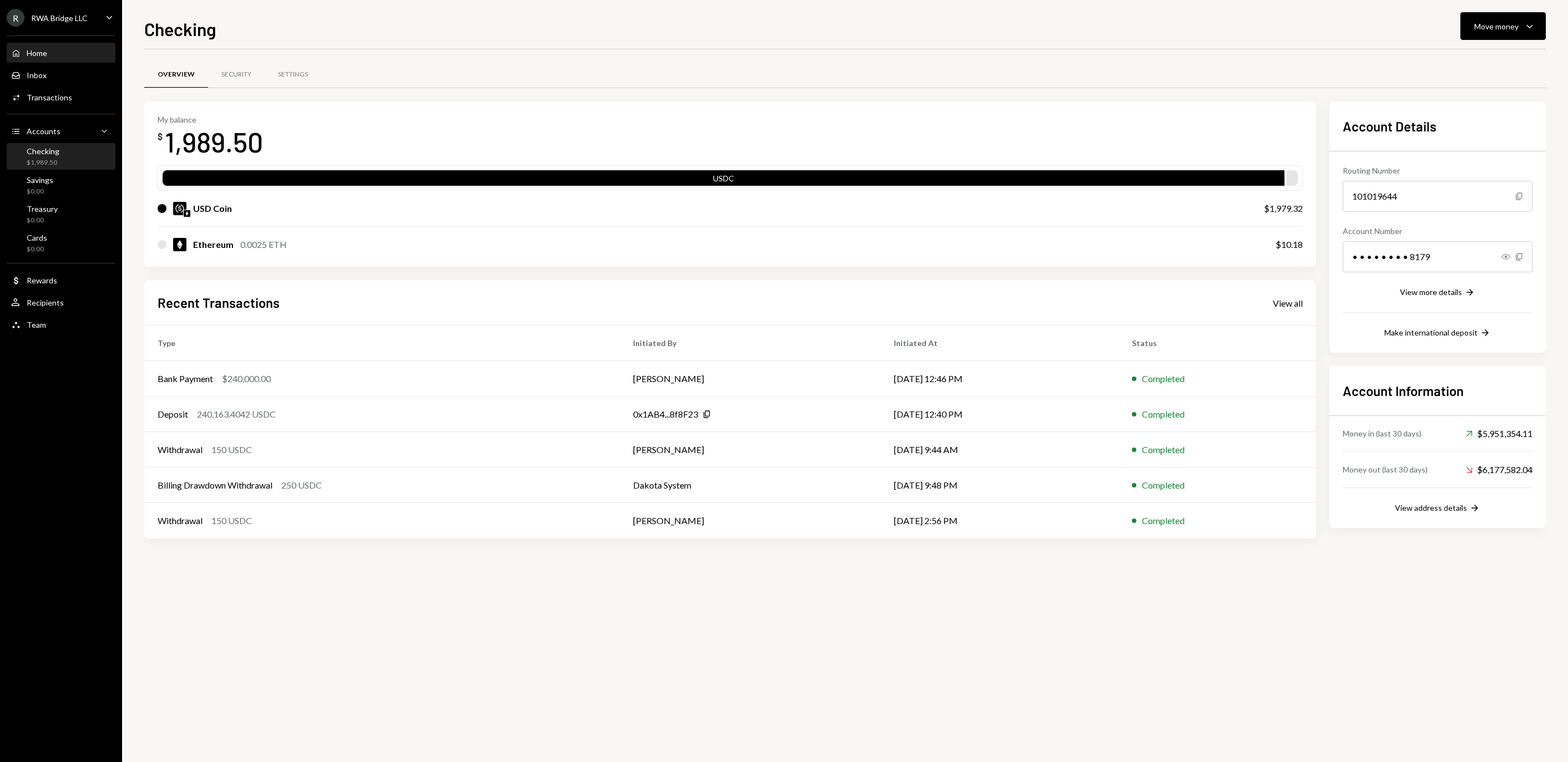
click at [88, 58] on div "Home Home" at bounding box center [61, 53] width 100 height 10
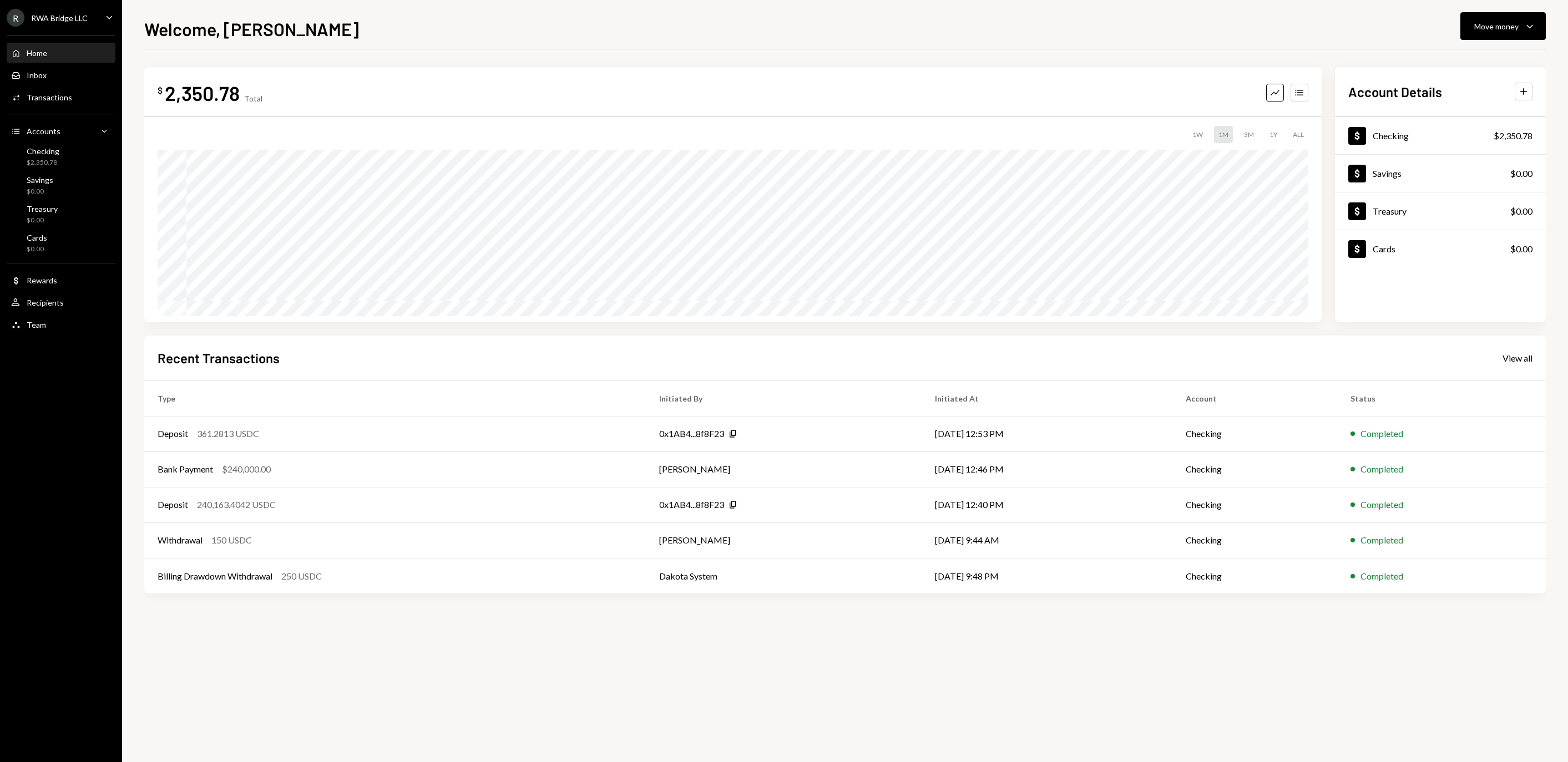
click at [88, 23] on div "RWA Bridge LLC" at bounding box center [59, 18] width 57 height 9
click at [50, 178] on div "Sign out" at bounding box center [77, 178] width 119 height 9
